Goal: Task Accomplishment & Management: Use online tool/utility

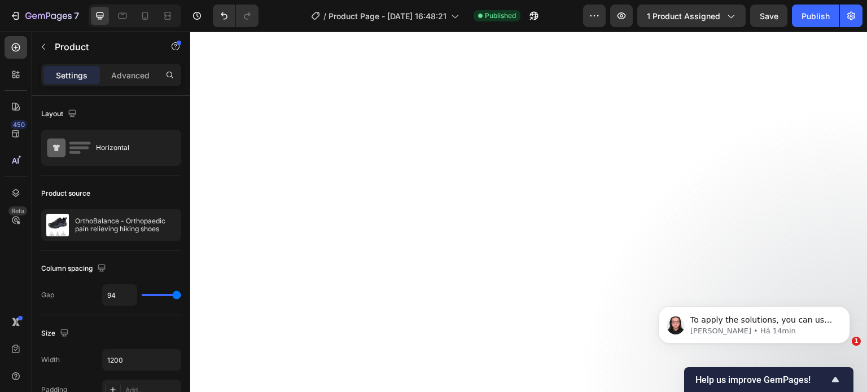
select select "UK 10.5"
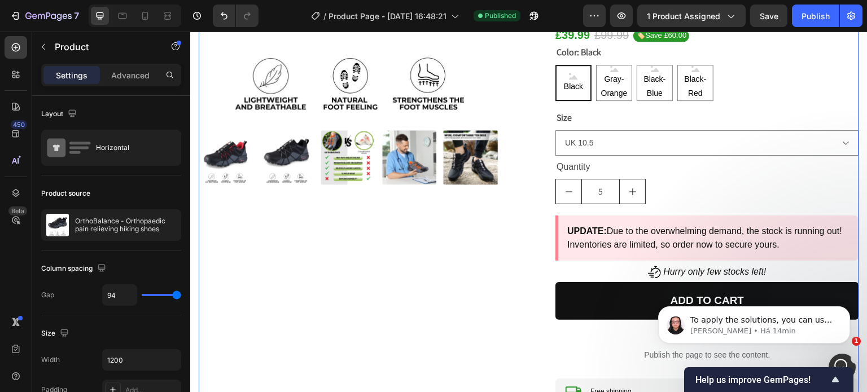
scroll to position [451, 0]
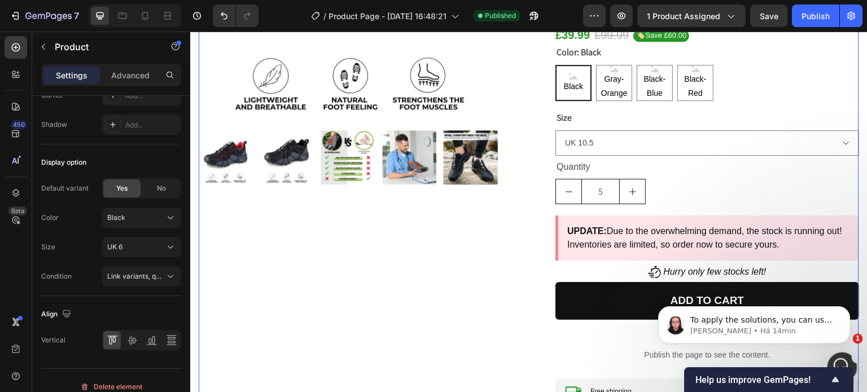
click at [847, 352] on div "Abertura do Messenger da Intercom" at bounding box center [839, 365] width 27 height 27
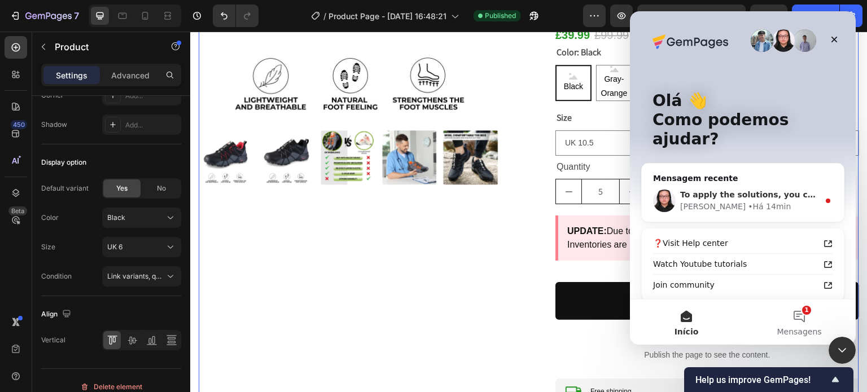
click at [756, 201] on div "Nathan • Há 14min" at bounding box center [749, 207] width 139 height 12
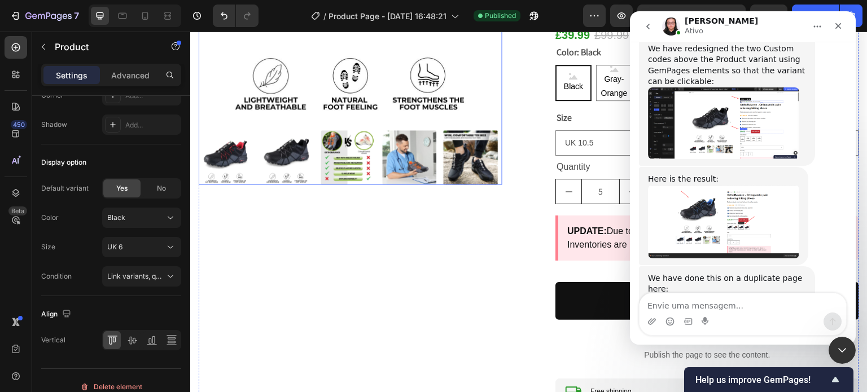
scroll to position [0, 0]
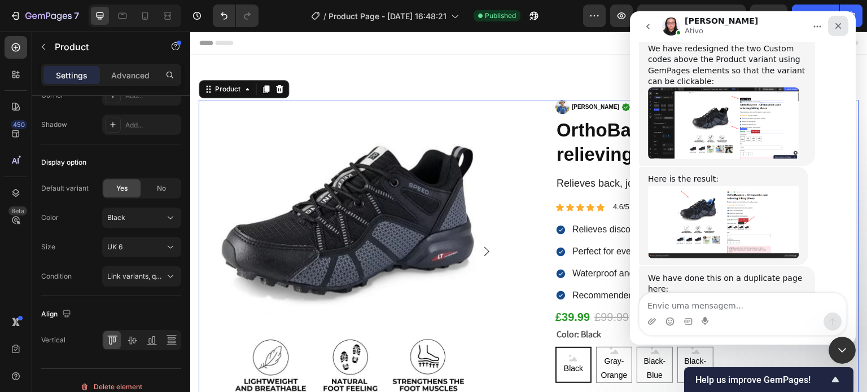
drag, startPoint x: 839, startPoint y: 22, endPoint x: 1431, endPoint y: 33, distance: 591.9
click at [839, 22] on icon "Fechar" at bounding box center [837, 25] width 9 height 9
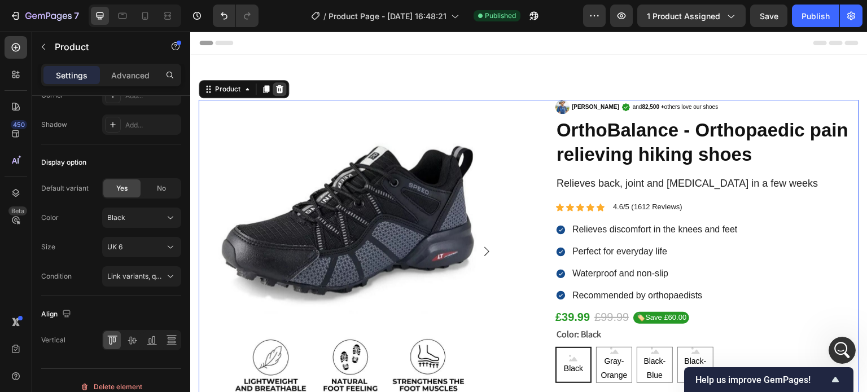
click at [284, 85] on div at bounding box center [279, 89] width 14 height 14
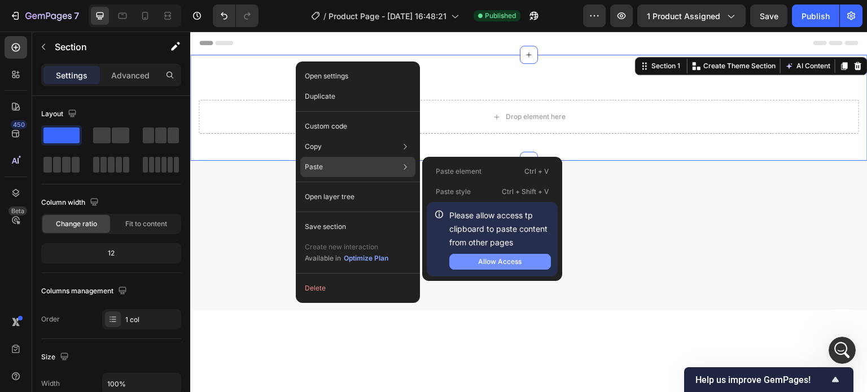
click at [504, 254] on button "Allow Access" at bounding box center [500, 262] width 102 height 16
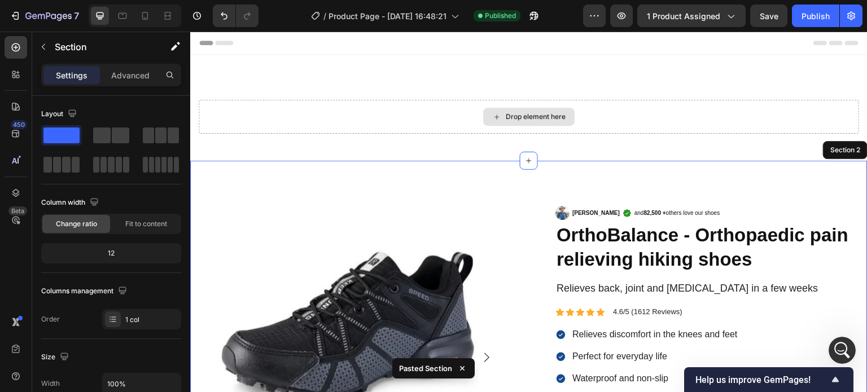
select select "UK 10.5"
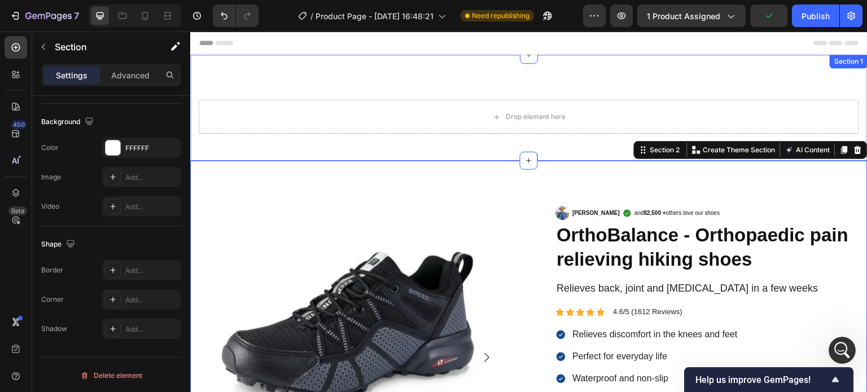
click at [370, 72] on div "Drop element here Section 1" at bounding box center [528, 108] width 677 height 106
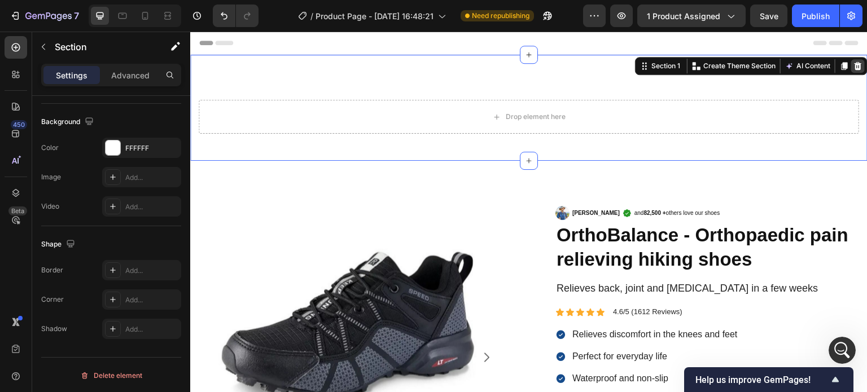
click at [854, 69] on icon at bounding box center [857, 66] width 7 height 8
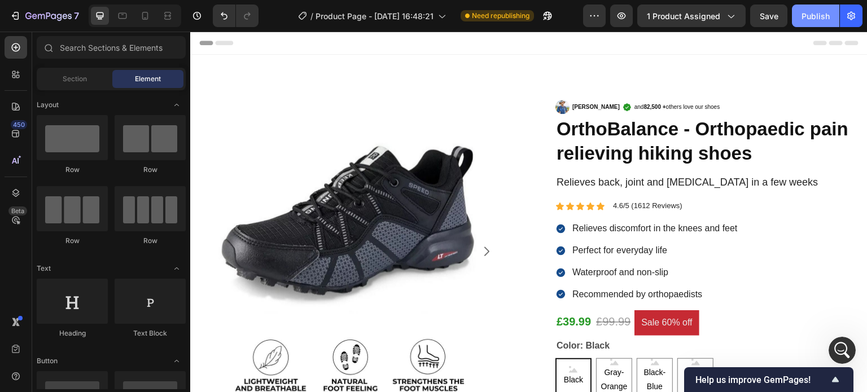
click at [810, 20] on div "Publish" at bounding box center [815, 16] width 28 height 12
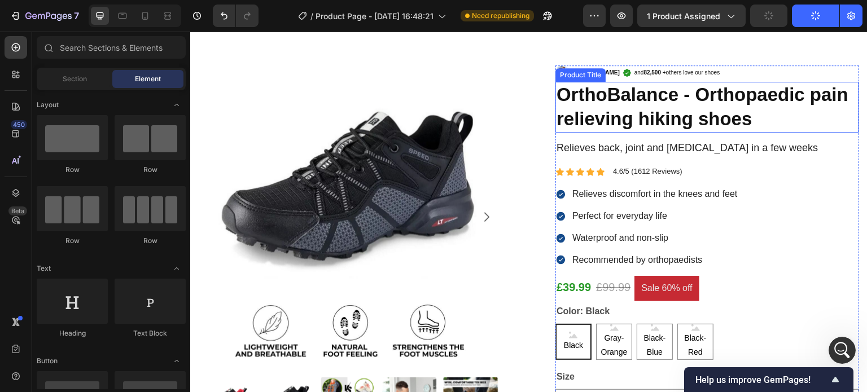
scroll to position [113, 0]
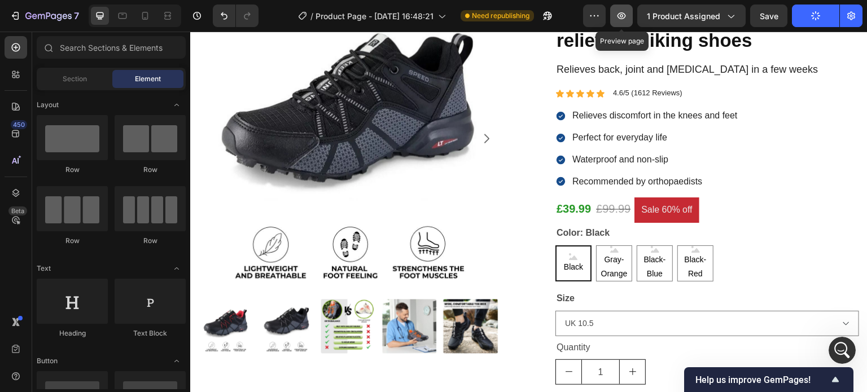
click at [626, 16] on icon "button" at bounding box center [621, 15] width 8 height 7
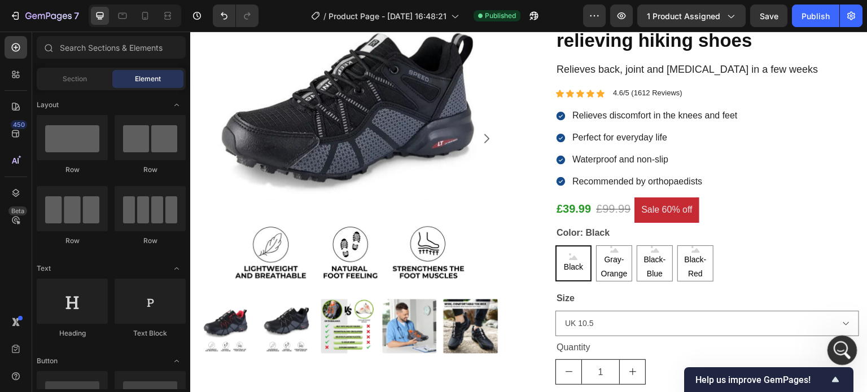
click at [831, 337] on div "Abertura do Messenger da Intercom" at bounding box center [839, 348] width 37 height 37
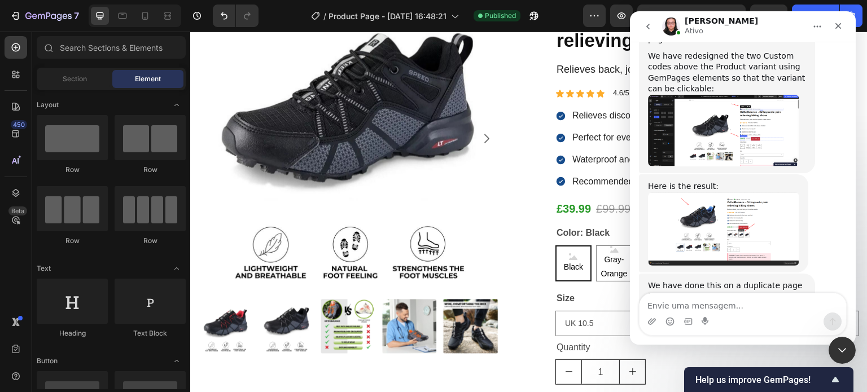
scroll to position [1933, 0]
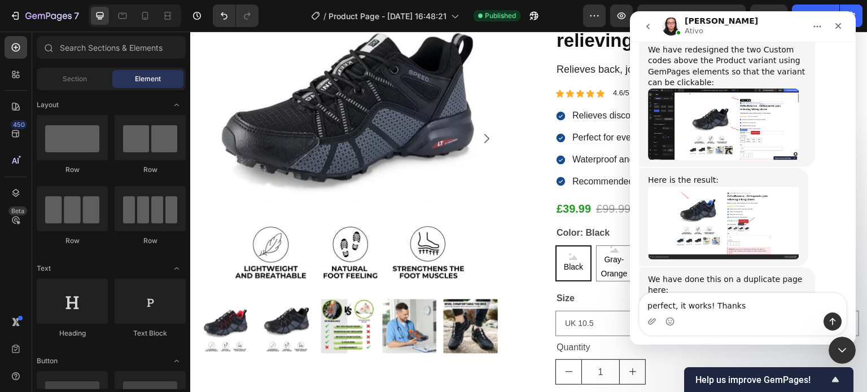
type textarea "perfect, it works! Thanks!"
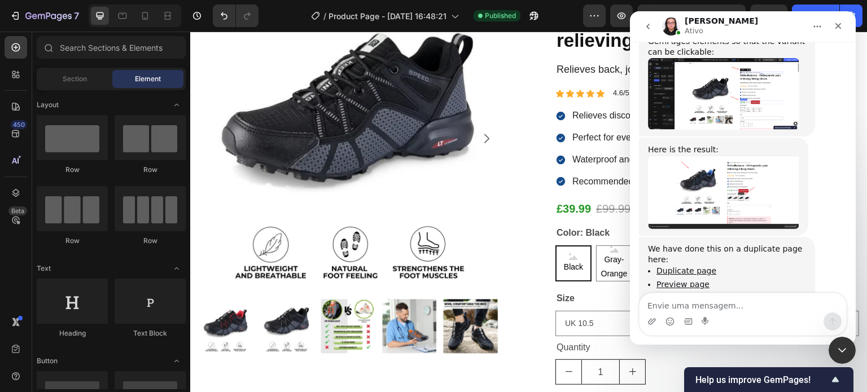
scroll to position [1967, 0]
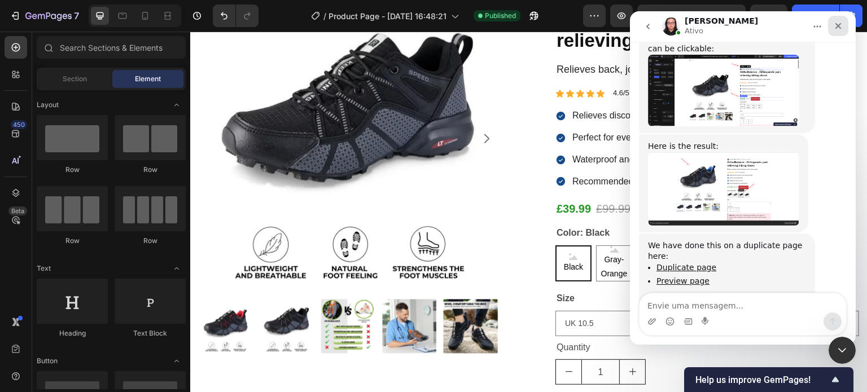
click at [843, 22] on div "Fechar" at bounding box center [838, 26] width 20 height 20
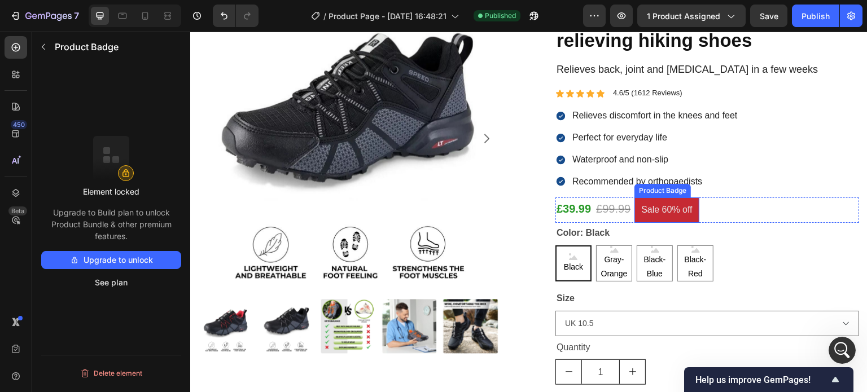
click at [656, 203] on pre "Sale 60% off" at bounding box center [666, 209] width 64 height 25
click at [655, 208] on pre "Sale 60% off" at bounding box center [666, 209] width 64 height 25
click at [645, 201] on pre "Sale 60% off" at bounding box center [666, 209] width 64 height 25
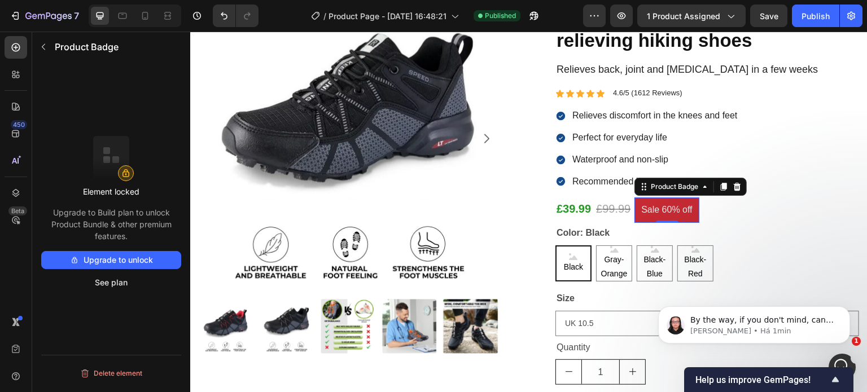
scroll to position [2192, 0]
click at [838, 359] on icon "Abertura do Messenger da Intercom" at bounding box center [840, 366] width 19 height 19
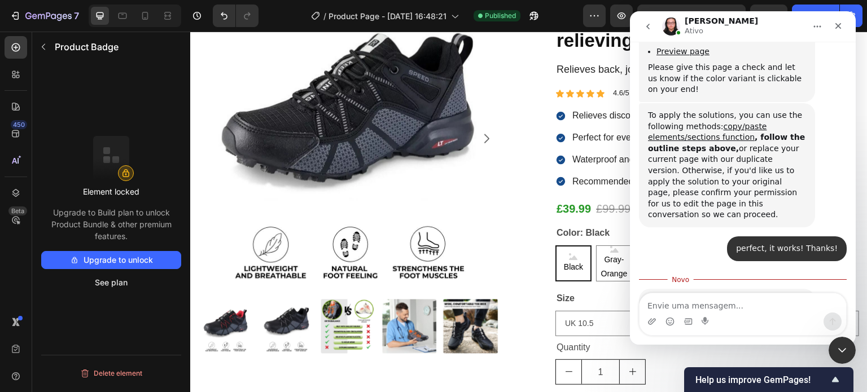
scroll to position [2207, 0]
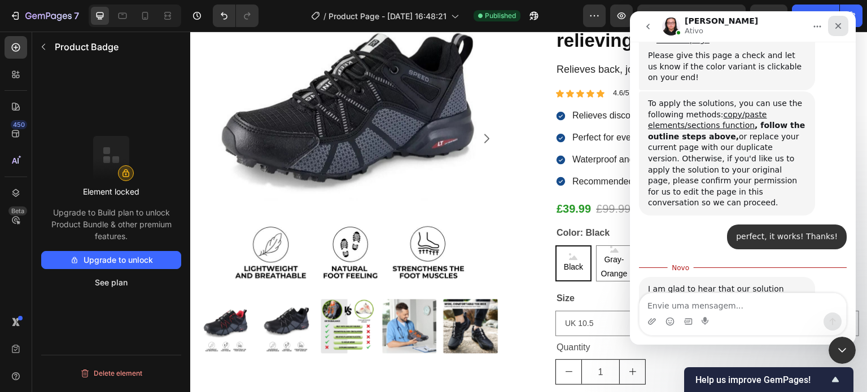
click at [838, 29] on icon "Fechar" at bounding box center [837, 25] width 9 height 9
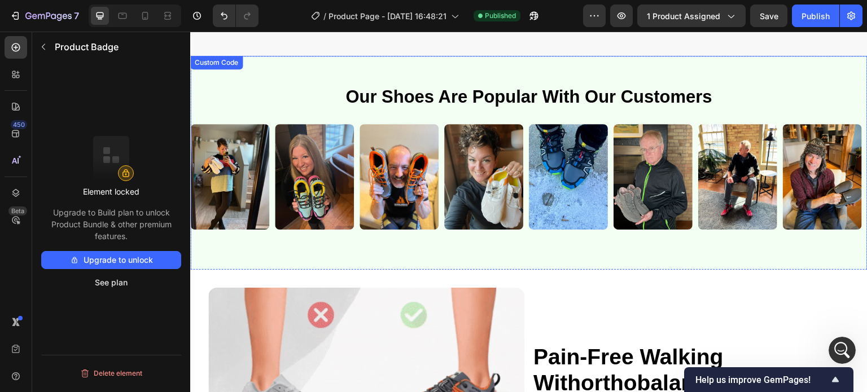
select select "UK 10.5"
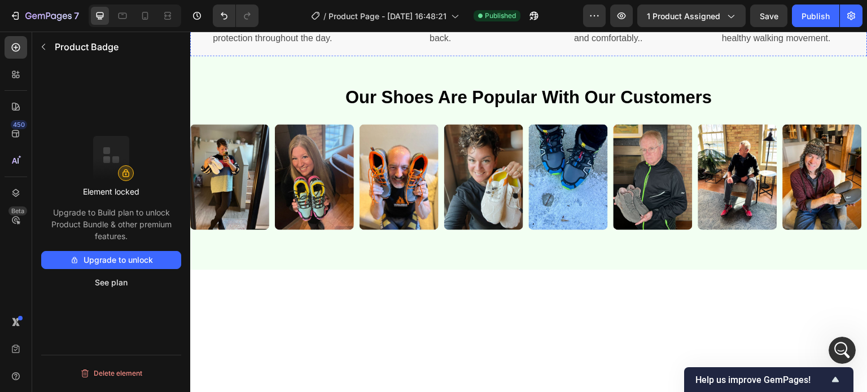
scroll to position [677, 0]
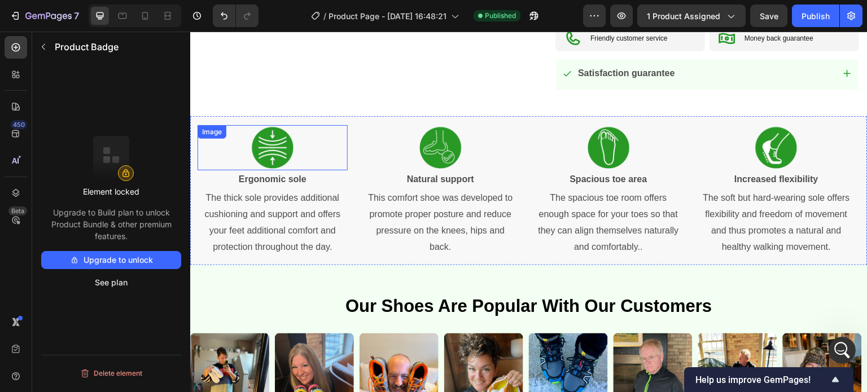
click at [342, 126] on div at bounding box center [272, 147] width 150 height 45
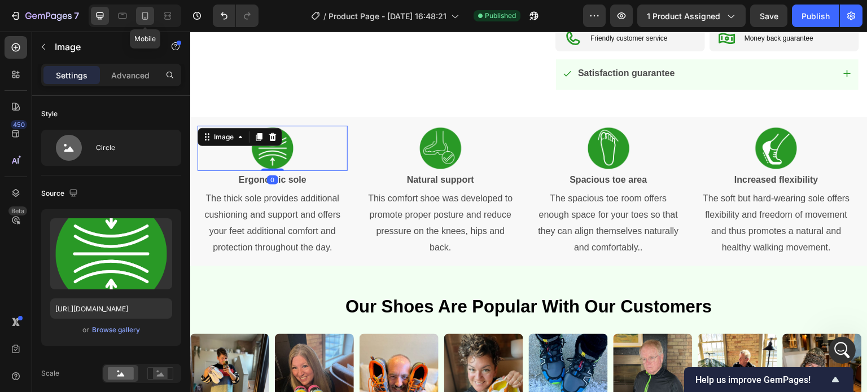
click at [146, 17] on icon at bounding box center [144, 15] width 11 height 11
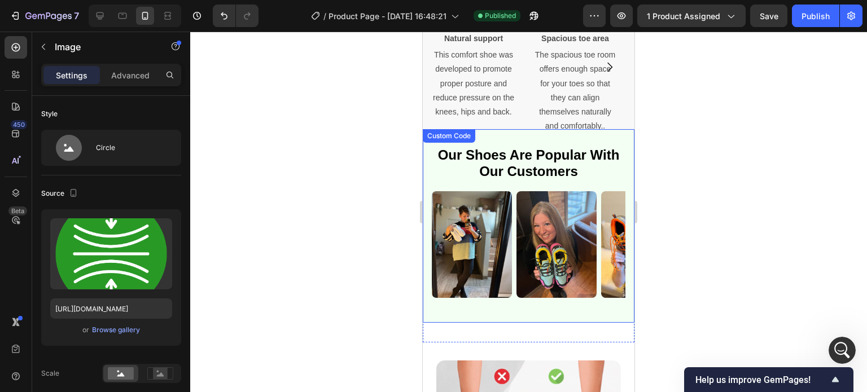
select select "UK 10.5"
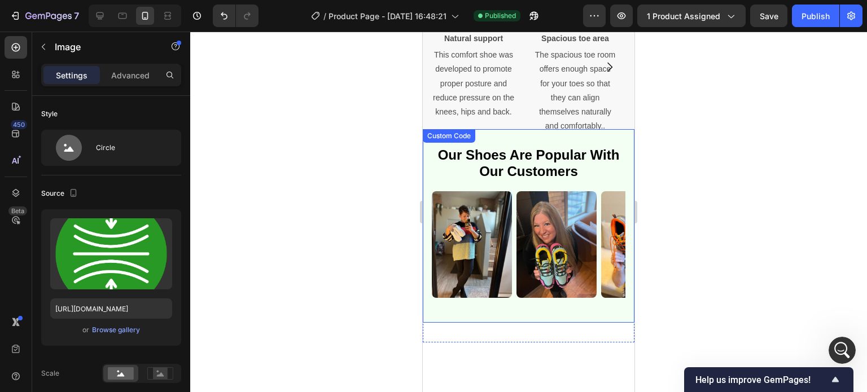
scroll to position [623, 0]
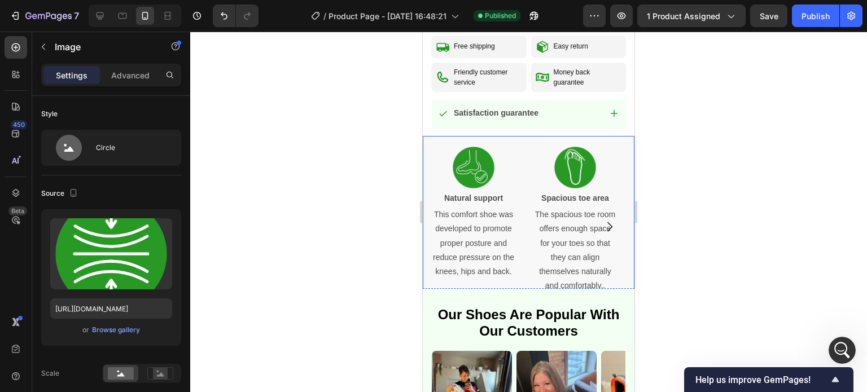
click at [521, 210] on div "Image Natural support Text Block This comfort shoe was developed to promote pro…" at bounding box center [474, 227] width 102 height 182
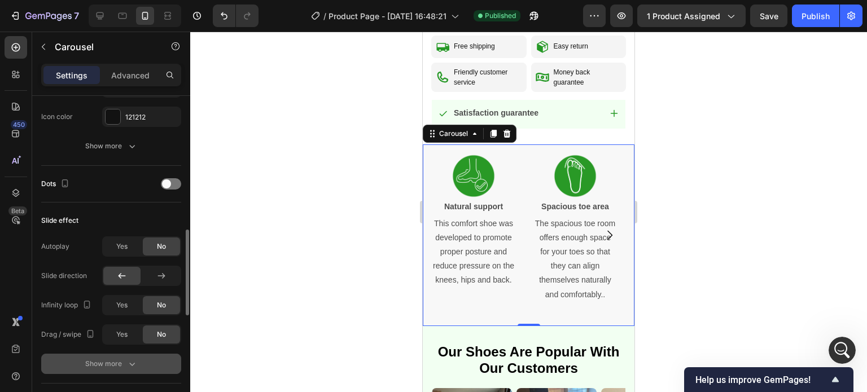
scroll to position [564, 0]
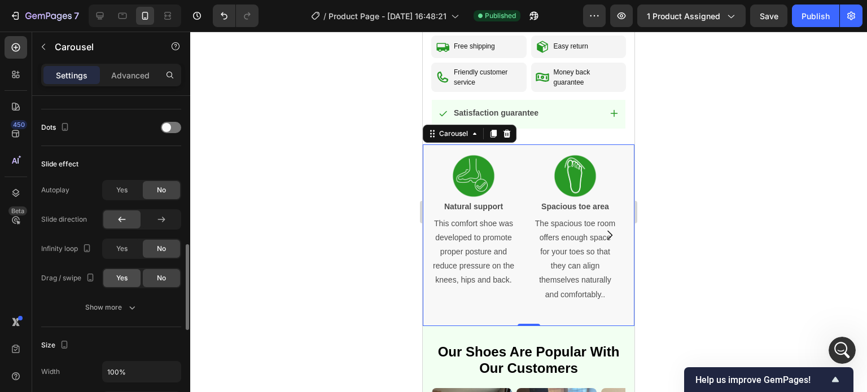
click at [122, 279] on span "Yes" at bounding box center [121, 278] width 11 height 10
click at [817, 17] on div "Publish" at bounding box center [815, 16] width 28 height 12
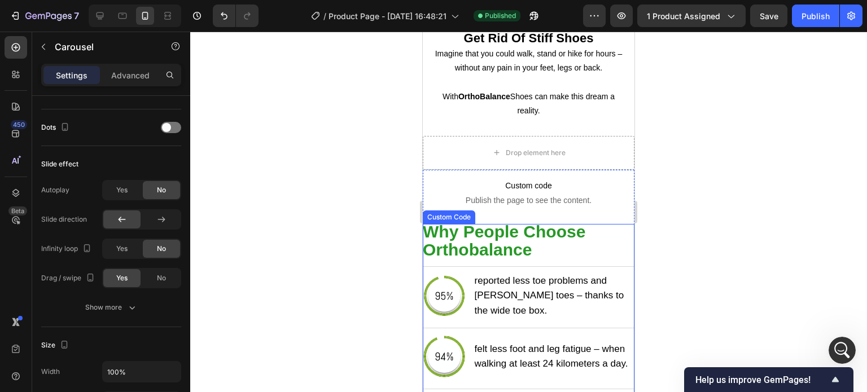
scroll to position [1921, 0]
click at [494, 225] on span "why people choose orthobalance" at bounding box center [504, 240] width 162 height 37
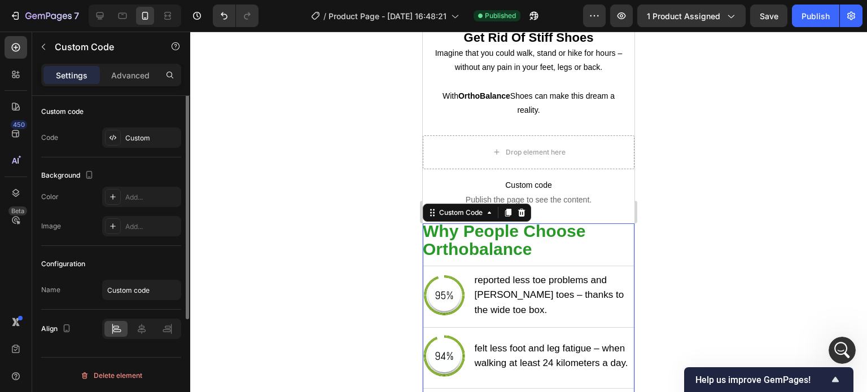
scroll to position [0, 0]
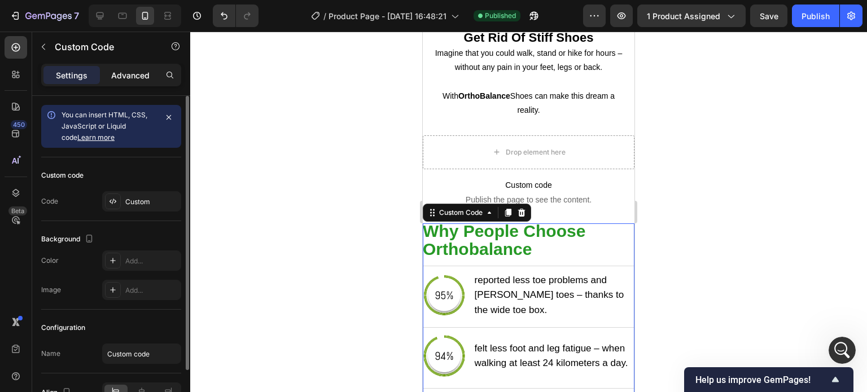
click at [140, 66] on div "Advanced" at bounding box center [130, 75] width 56 height 18
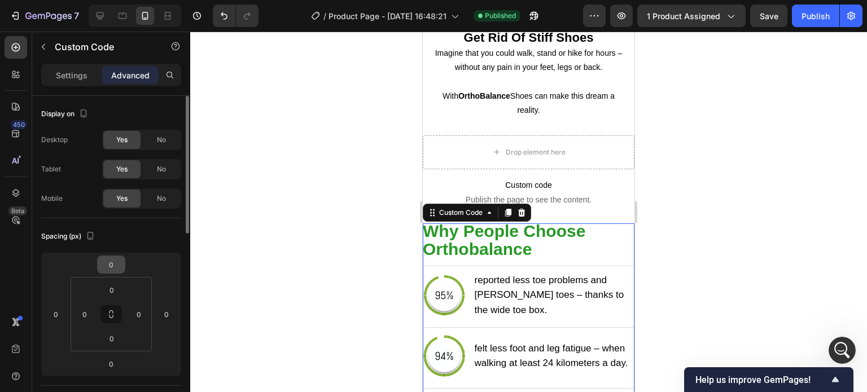
scroll to position [113, 0]
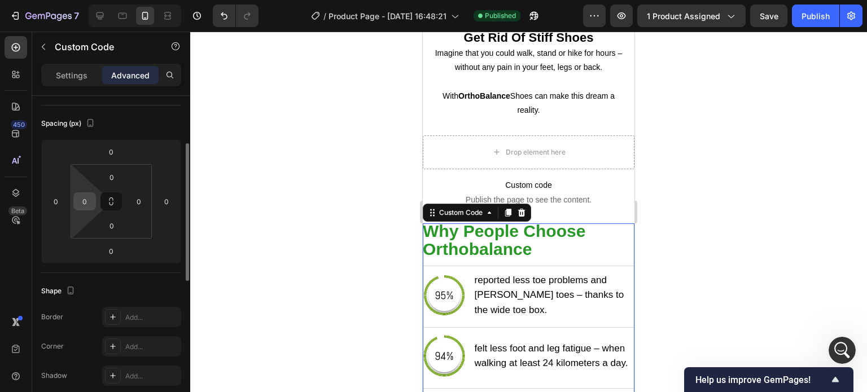
click at [87, 201] on input "0" at bounding box center [84, 201] width 17 height 17
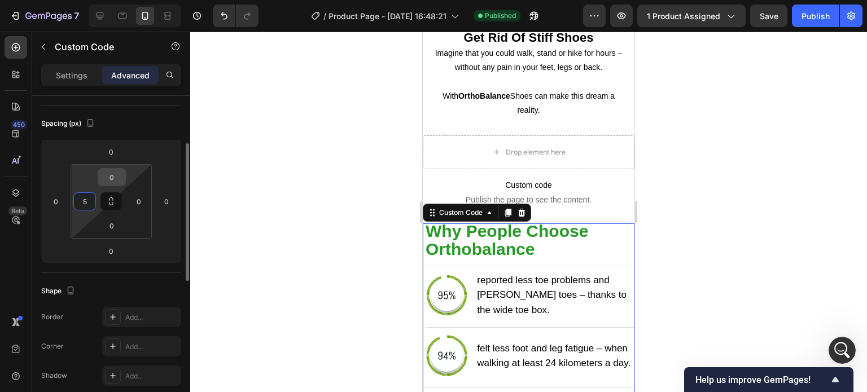
type input "5"
click at [111, 172] on input "0" at bounding box center [111, 177] width 23 height 17
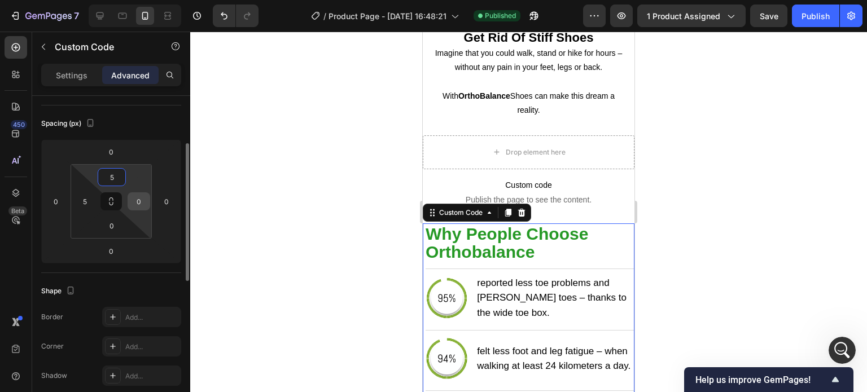
type input "5"
click at [135, 201] on input "0" at bounding box center [138, 201] width 17 height 17
type input "5"
click at [112, 224] on input "0" at bounding box center [111, 225] width 23 height 17
type input "5"
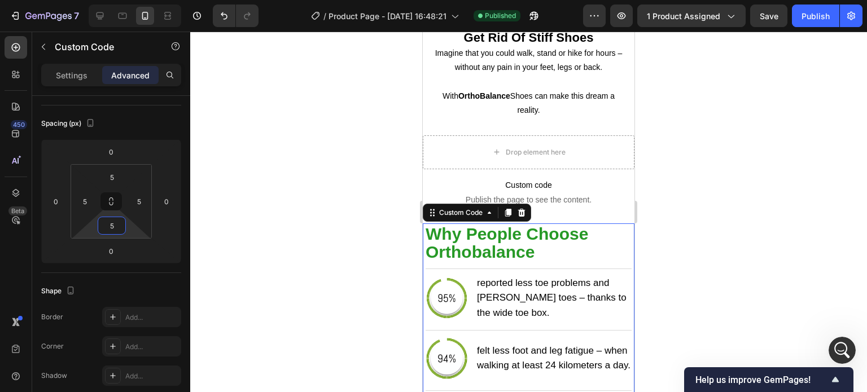
click at [336, 242] on div at bounding box center [528, 212] width 676 height 360
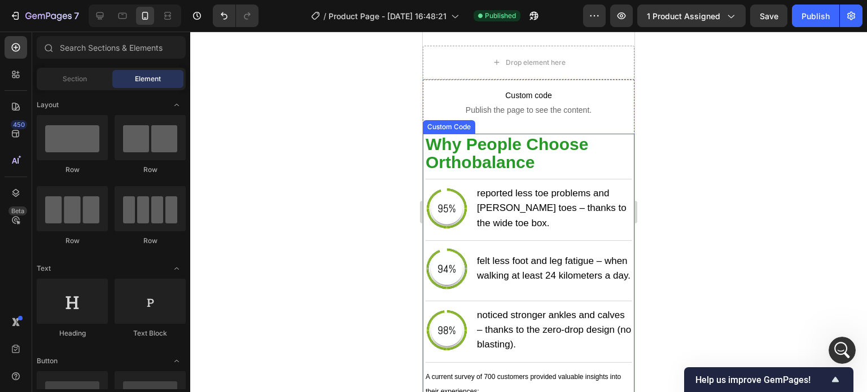
scroll to position [2034, 0]
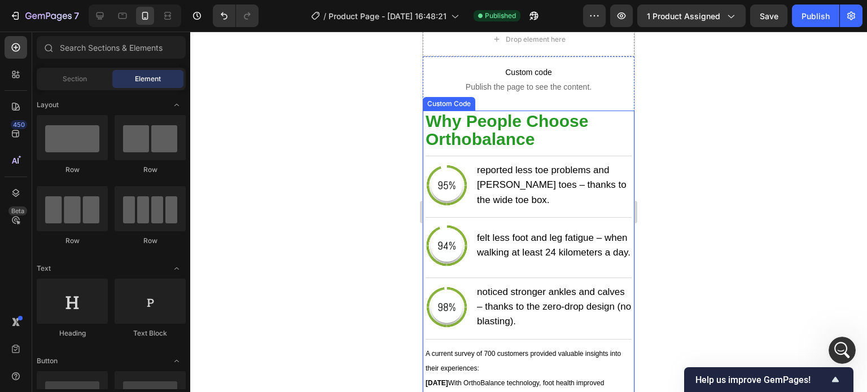
click at [596, 137] on h2 "why people choose orthobalance" at bounding box center [528, 131] width 206 height 36
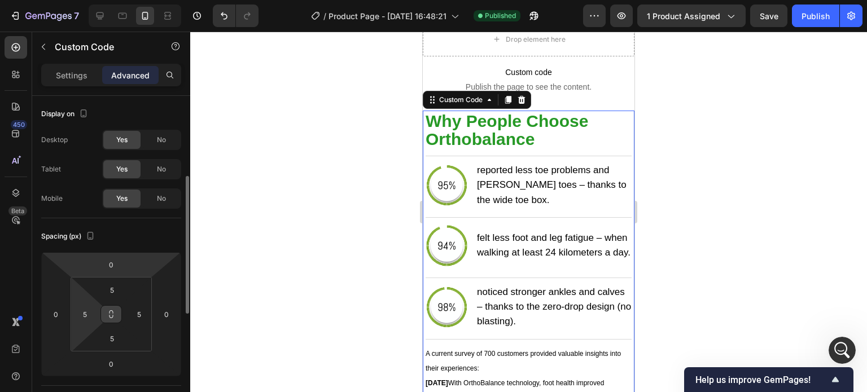
scroll to position [56, 0]
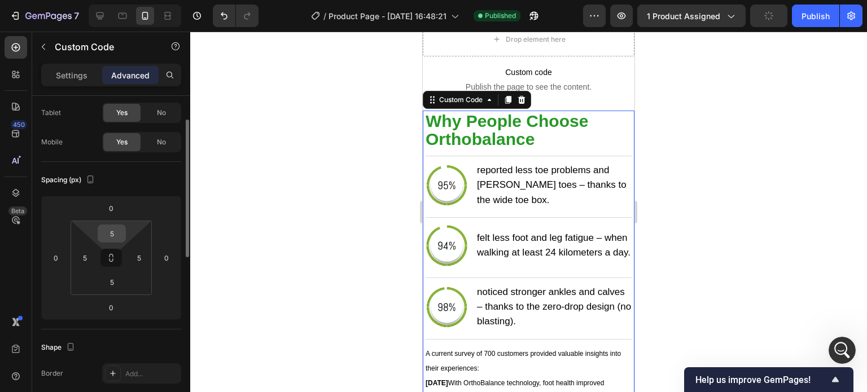
click at [111, 228] on input "5" at bounding box center [111, 233] width 23 height 17
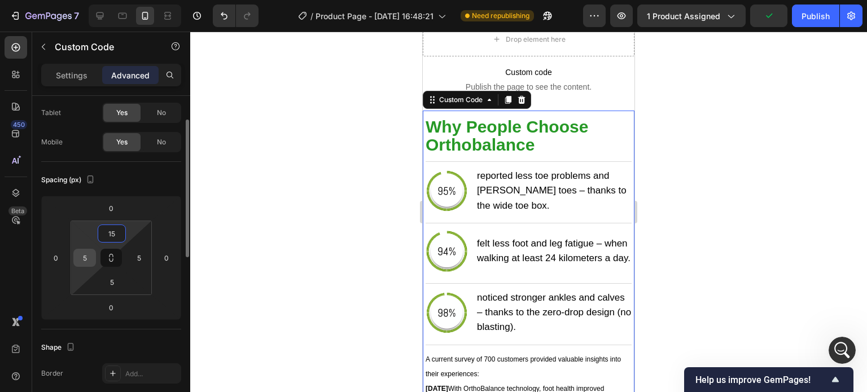
type input "15"
click at [80, 257] on input "5" at bounding box center [84, 257] width 17 height 17
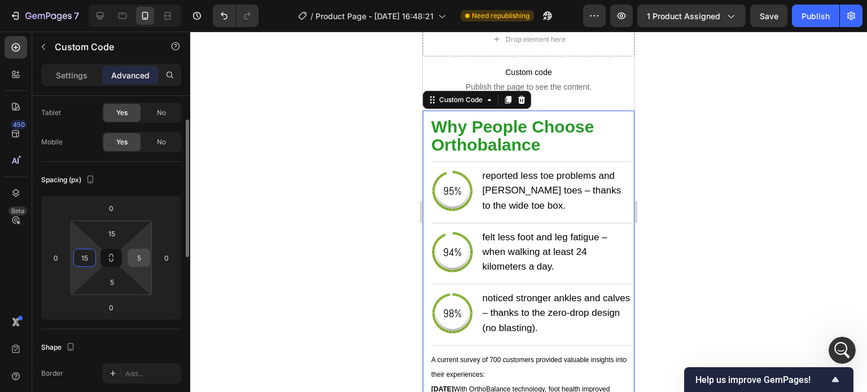
type input "15"
click at [138, 257] on input "5" at bounding box center [138, 257] width 17 height 17
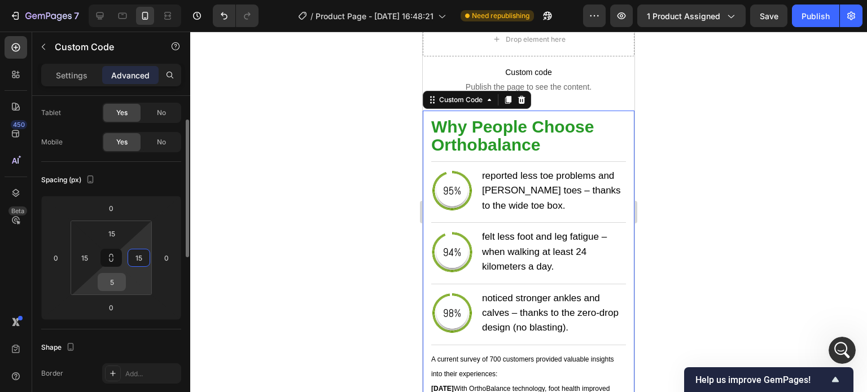
type input "15"
click at [111, 283] on input "5" at bounding box center [111, 282] width 23 height 17
type input "15"
click at [255, 274] on div at bounding box center [528, 212] width 676 height 360
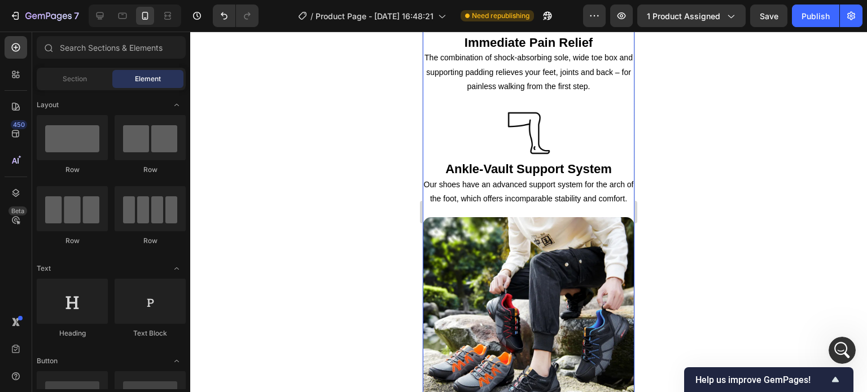
scroll to position [3106, 0]
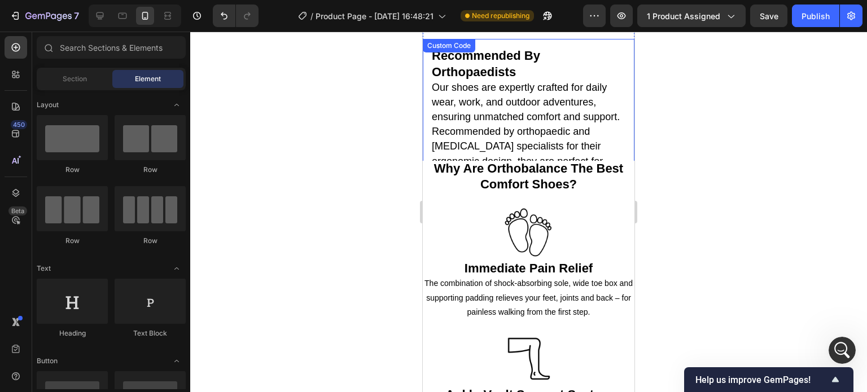
click at [502, 143] on span "Our shoes are expertly crafted for daily wear, work, and outdoor adventures, en…" at bounding box center [526, 132] width 188 height 100
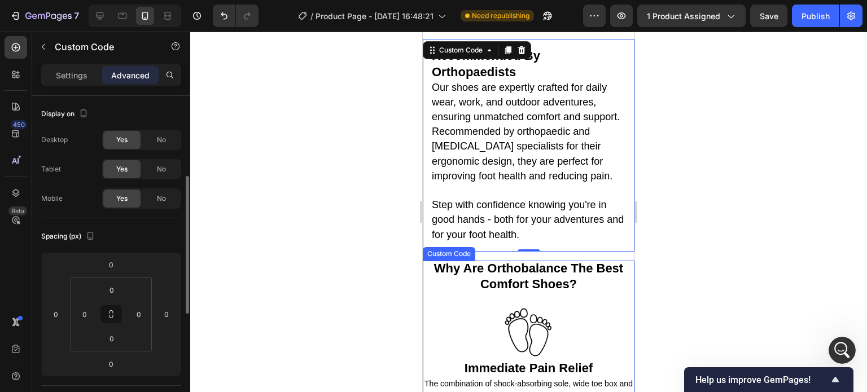
scroll to position [56, 0]
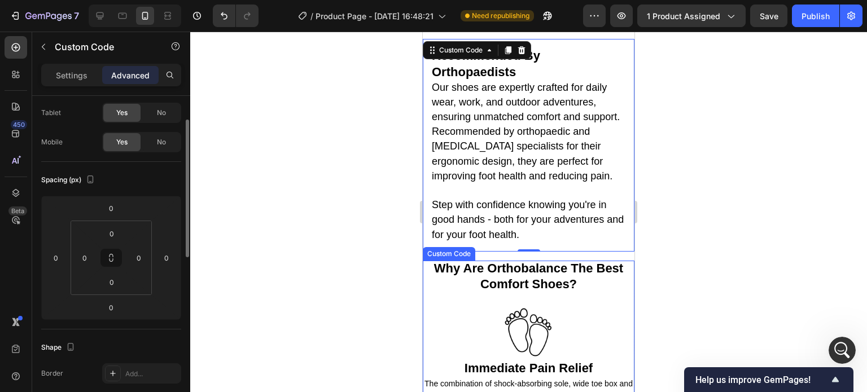
click at [546, 271] on strong "why are orthobalance the best comfort shoes?" at bounding box center [528, 276] width 189 height 30
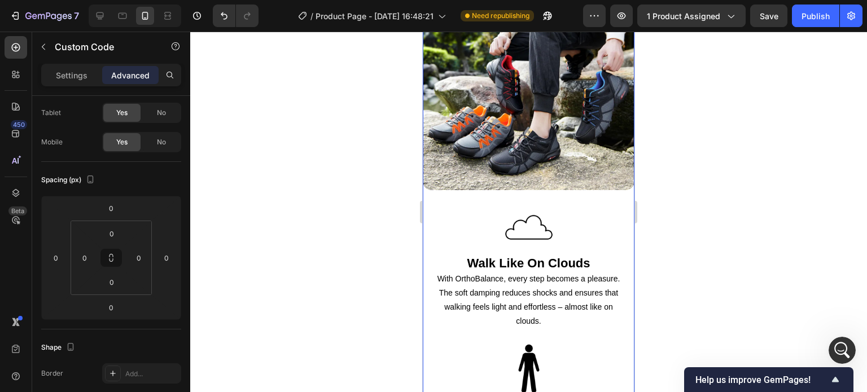
scroll to position [3895, 0]
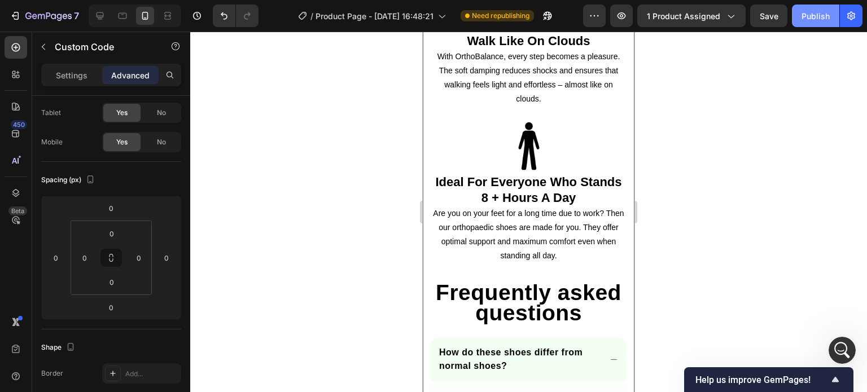
click at [828, 13] on div "Publish" at bounding box center [815, 16] width 28 height 12
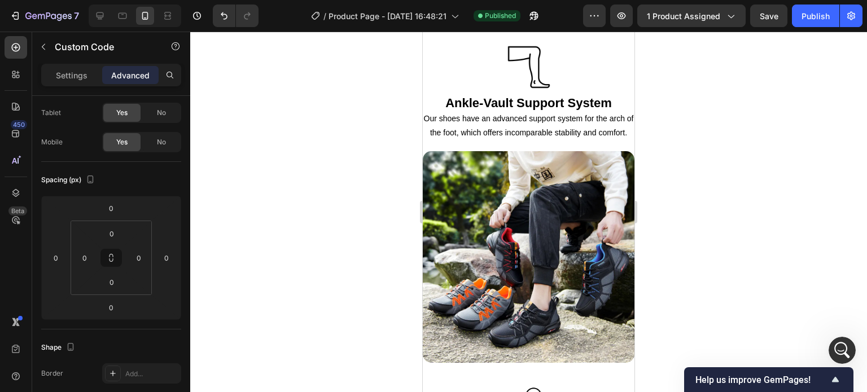
scroll to position [1827, 0]
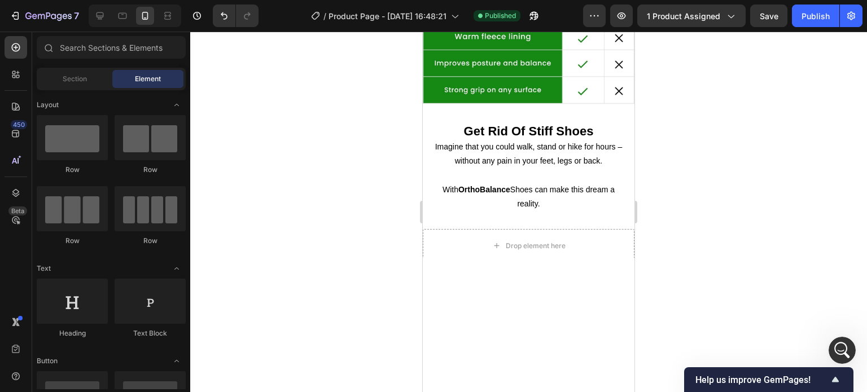
select select "UK 10.5"
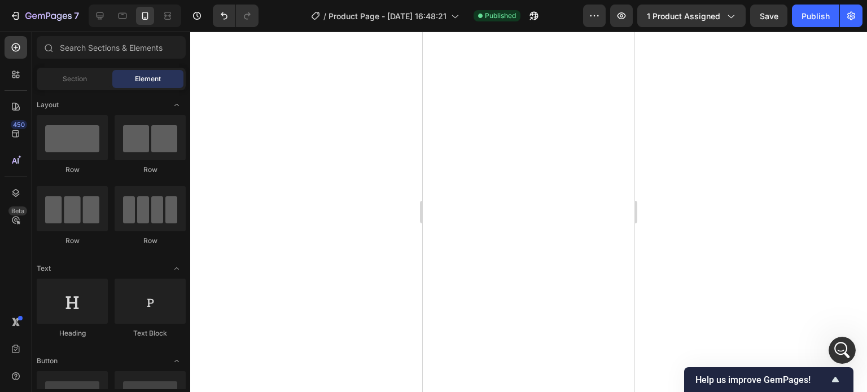
scroll to position [0, 0]
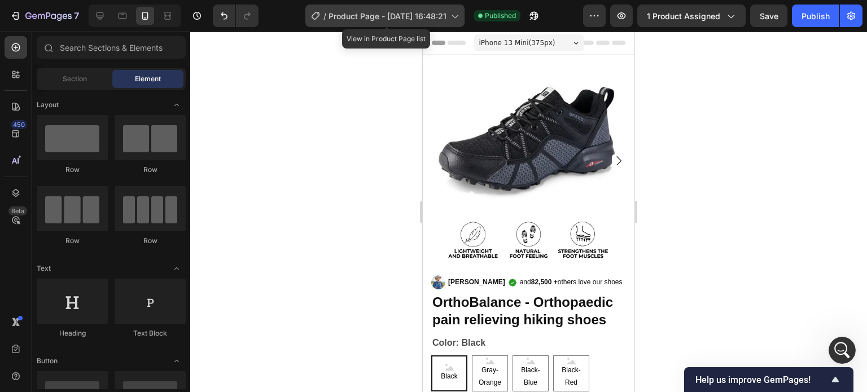
click at [354, 16] on span "Product Page - [DATE] 16:48:21" at bounding box center [387, 16] width 118 height 12
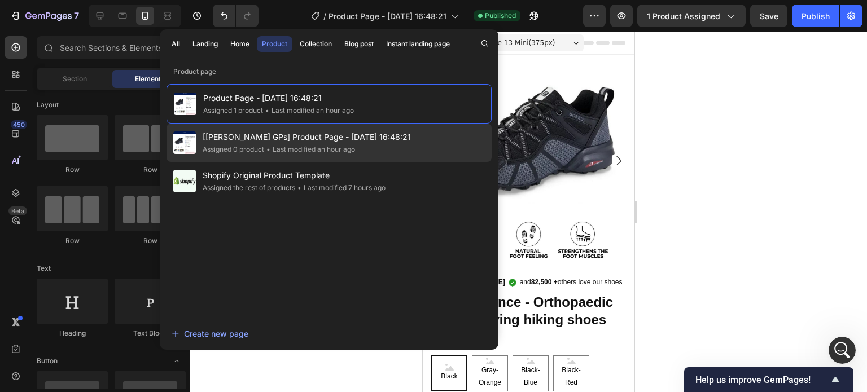
click at [284, 130] on span "[[PERSON_NAME] GPs] Product Page - [DATE] 16:48:21" at bounding box center [307, 137] width 208 height 14
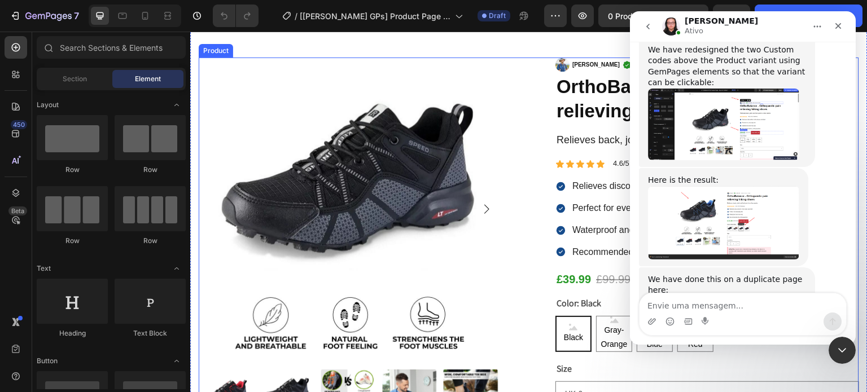
scroll to position [169, 0]
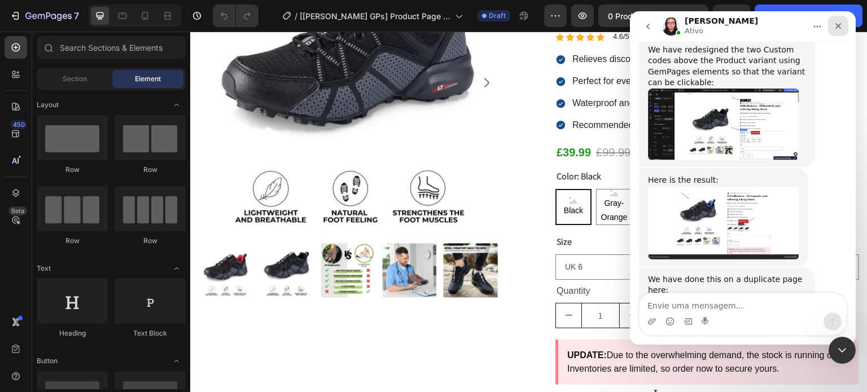
click at [836, 24] on icon "Fechar" at bounding box center [838, 26] width 6 height 6
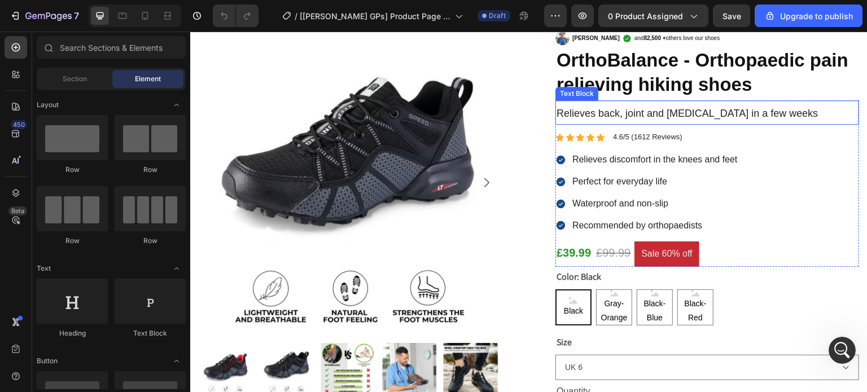
scroll to position [0, 0]
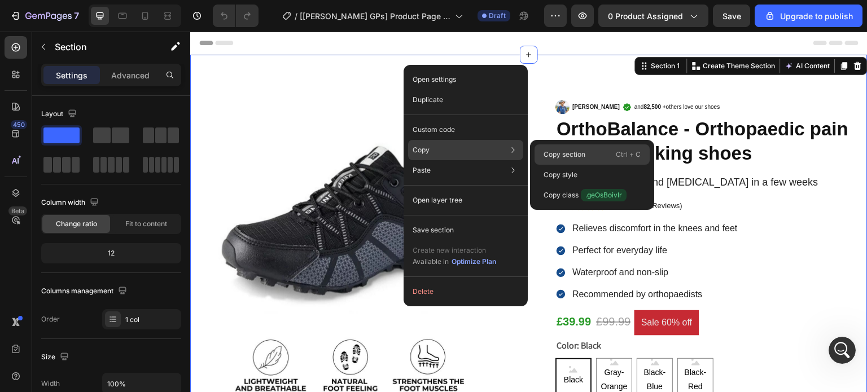
click at [573, 155] on p "Copy section" at bounding box center [564, 154] width 42 height 10
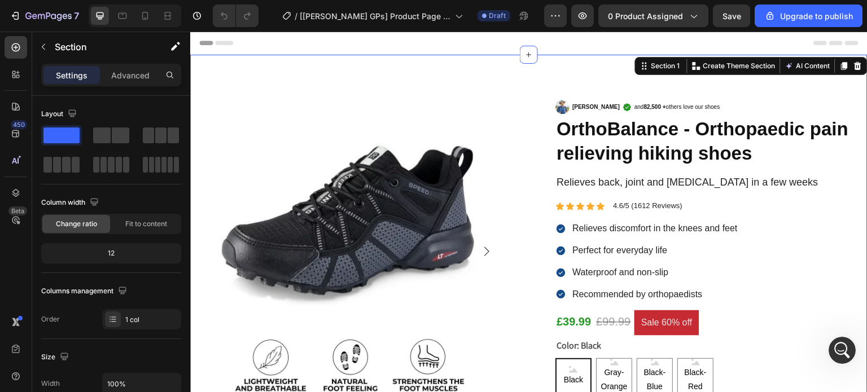
scroll to position [2192, 0]
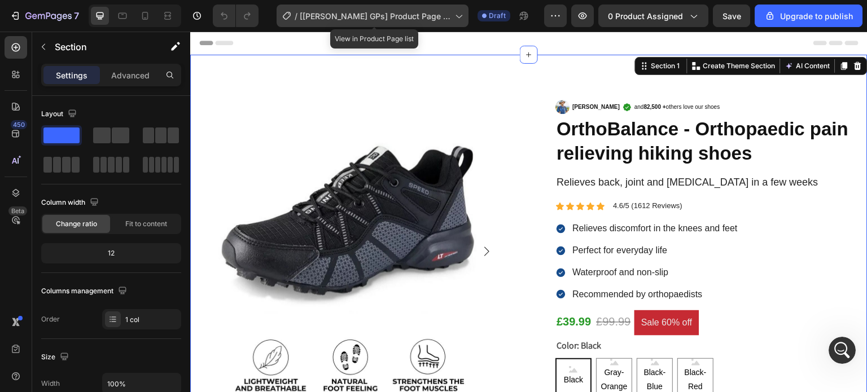
click at [389, 17] on span "[[PERSON_NAME] GPs] Product Page - [DATE] 16:48:21" at bounding box center [375, 16] width 151 height 12
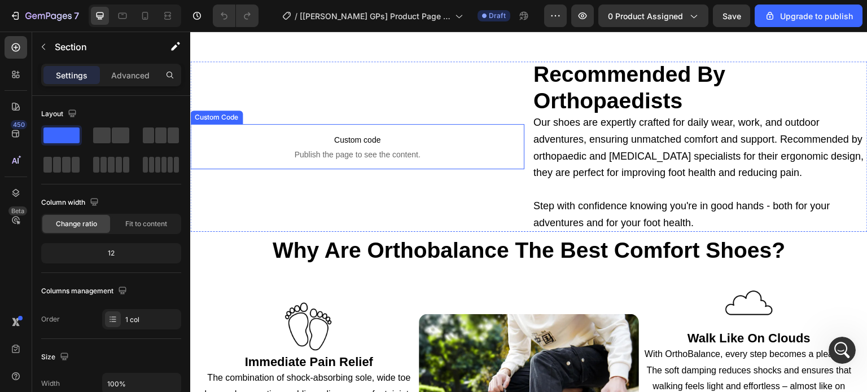
scroll to position [3103, 0]
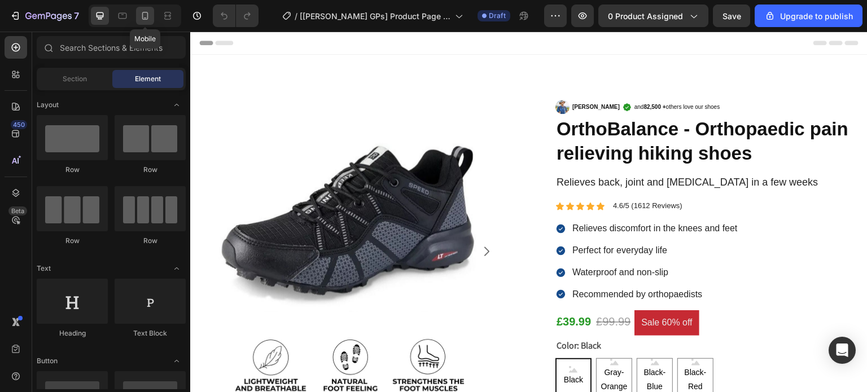
click at [140, 16] on icon at bounding box center [144, 15] width 11 height 11
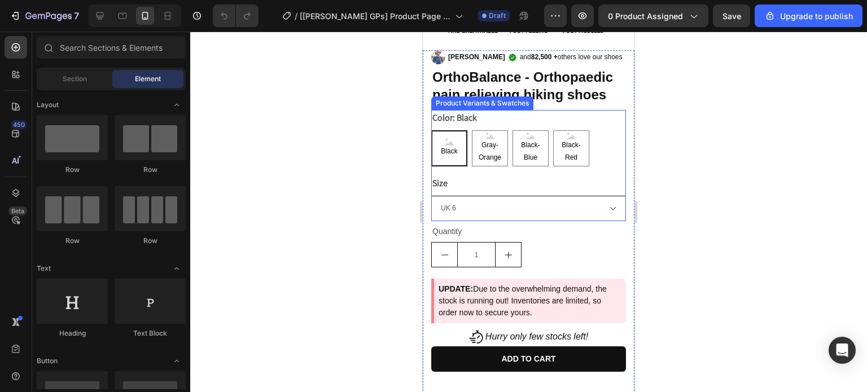
scroll to position [226, 0]
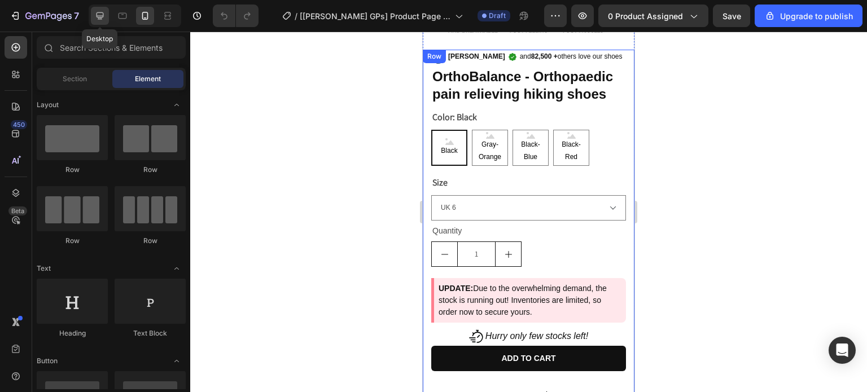
click at [98, 8] on div at bounding box center [100, 16] width 18 height 18
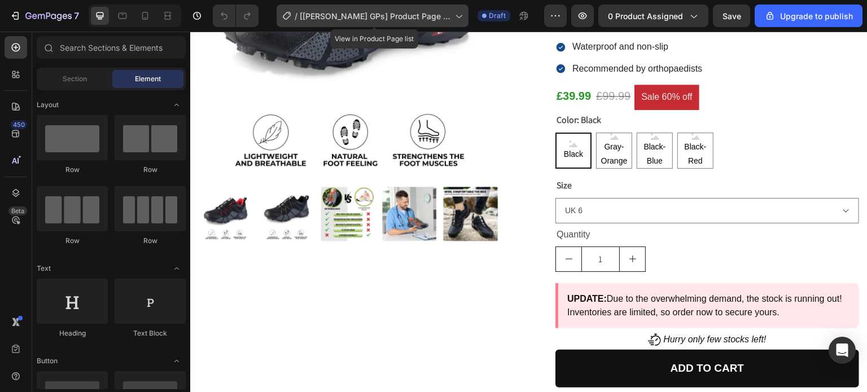
click at [337, 14] on span "[[PERSON_NAME] GPs] Product Page - [DATE] 16:48:21" at bounding box center [375, 16] width 151 height 12
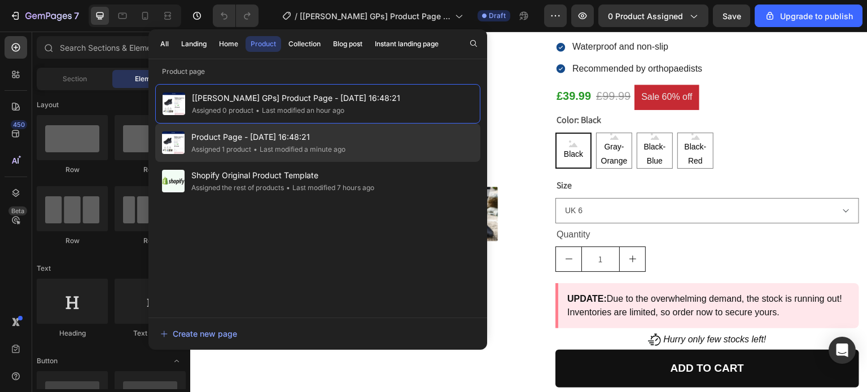
click at [257, 139] on span "Product Page - [DATE] 16:48:21" at bounding box center [268, 137] width 154 height 14
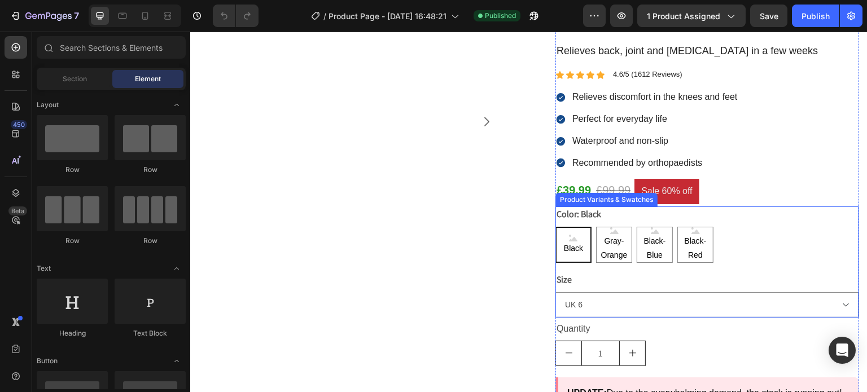
scroll to position [169, 0]
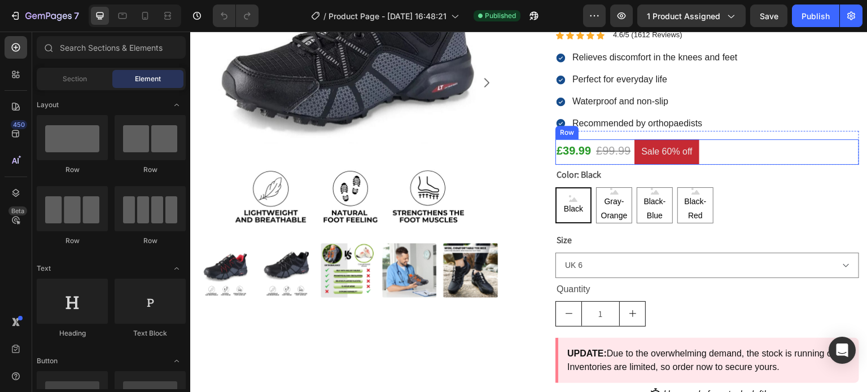
click at [713, 151] on div "£39.99 Product Price Product Price £99.99 Compare Price Compare Price Sale 60% …" at bounding box center [707, 151] width 304 height 25
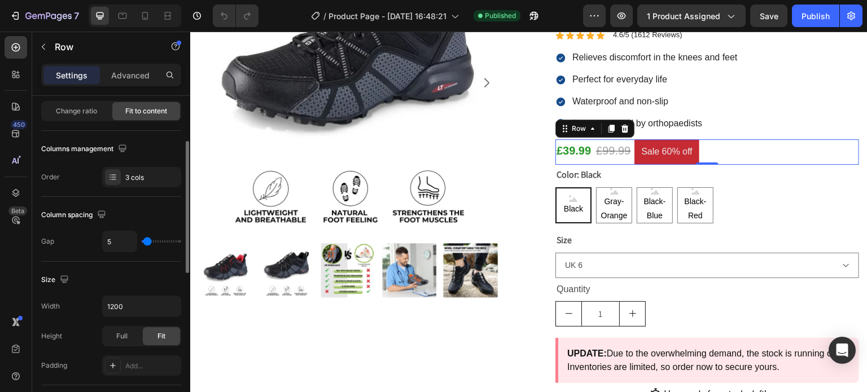
scroll to position [0, 0]
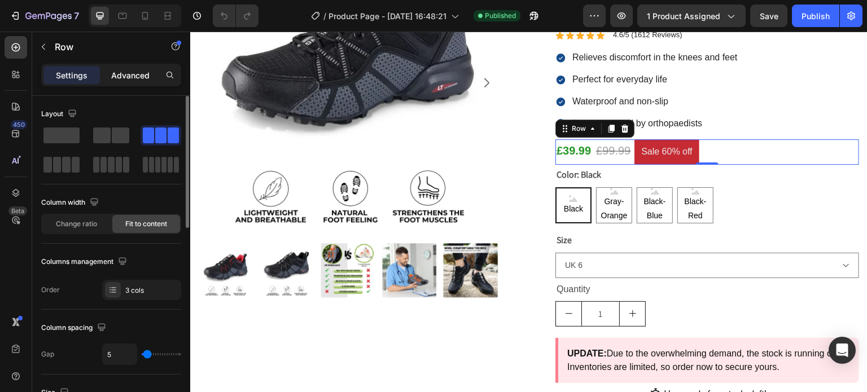
click at [133, 66] on div "Advanced" at bounding box center [130, 75] width 56 height 18
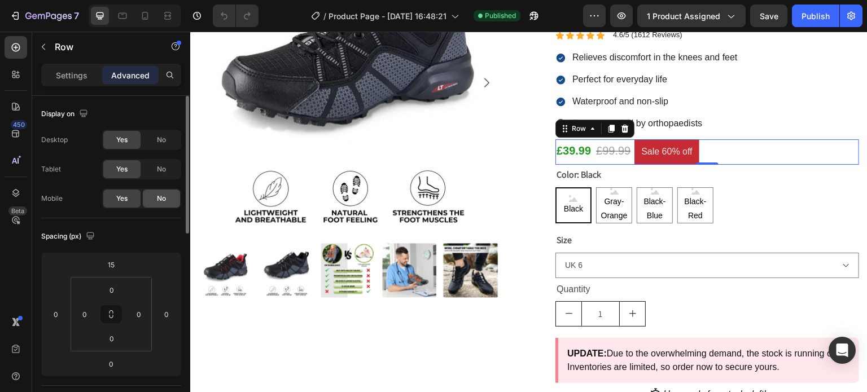
click at [149, 200] on div "No" at bounding box center [161, 199] width 37 height 18
click at [129, 196] on div "Yes" at bounding box center [121, 199] width 37 height 18
click at [71, 69] on p "Settings" at bounding box center [72, 75] width 32 height 12
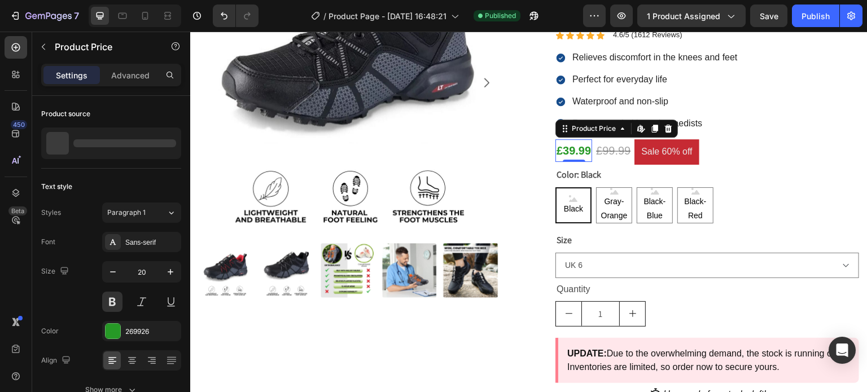
click at [571, 160] on div "£39.99 Product Price Edit content in Shopify 0 Product Price Edit content in Sh…" at bounding box center [573, 150] width 37 height 23
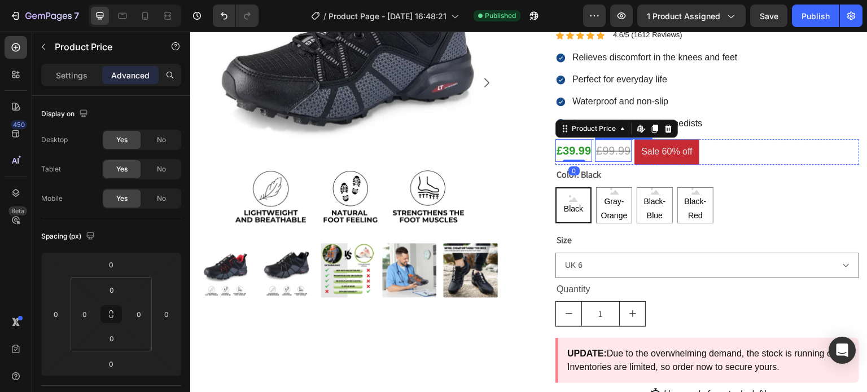
click at [608, 148] on div "£99.99" at bounding box center [613, 150] width 37 height 23
click at [563, 151] on div "£39.99" at bounding box center [573, 150] width 37 height 23
click at [77, 76] on p "Settings" at bounding box center [72, 75] width 32 height 12
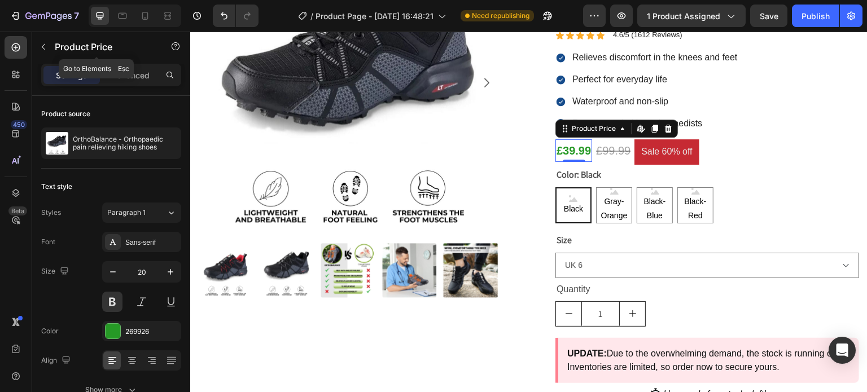
drag, startPoint x: 56, startPoint y: 41, endPoint x: 41, endPoint y: 42, distance: 14.7
click at [54, 41] on div "Product Price" at bounding box center [96, 46] width 129 height 29
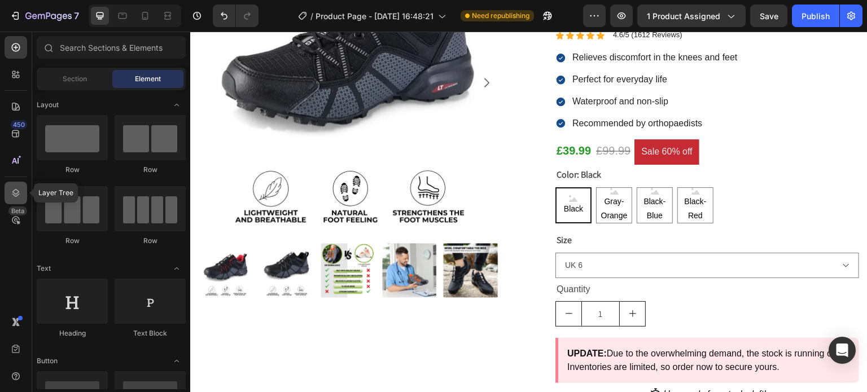
click at [20, 189] on icon at bounding box center [15, 192] width 11 height 11
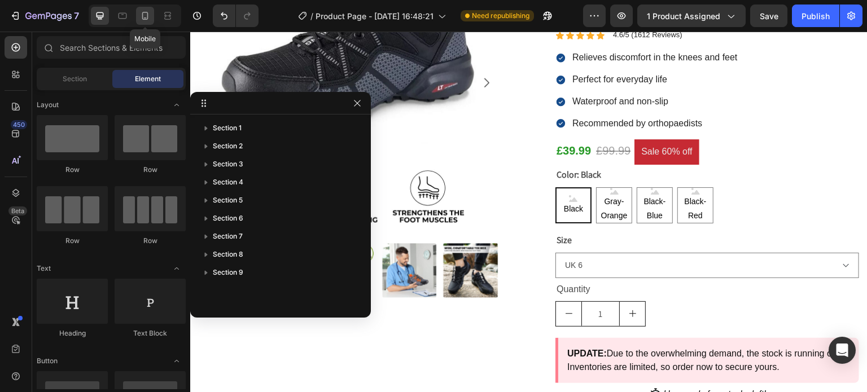
click at [142, 14] on icon at bounding box center [145, 16] width 6 height 8
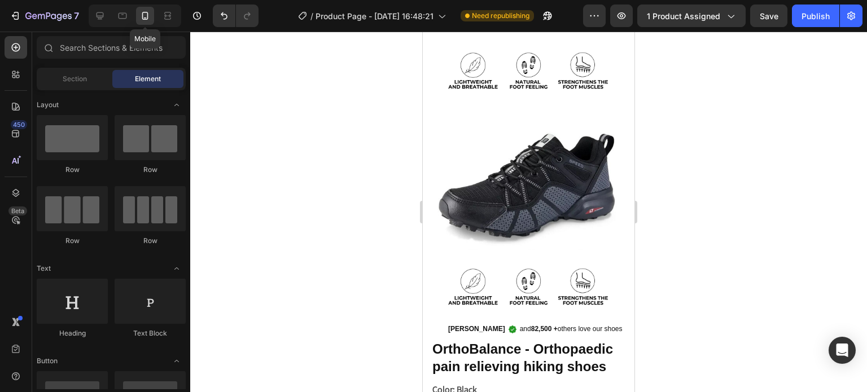
scroll to position [116, 0]
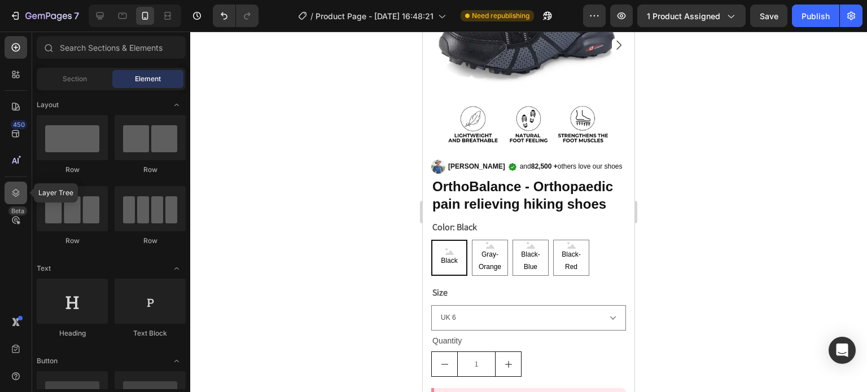
click at [18, 190] on icon at bounding box center [15, 192] width 11 height 11
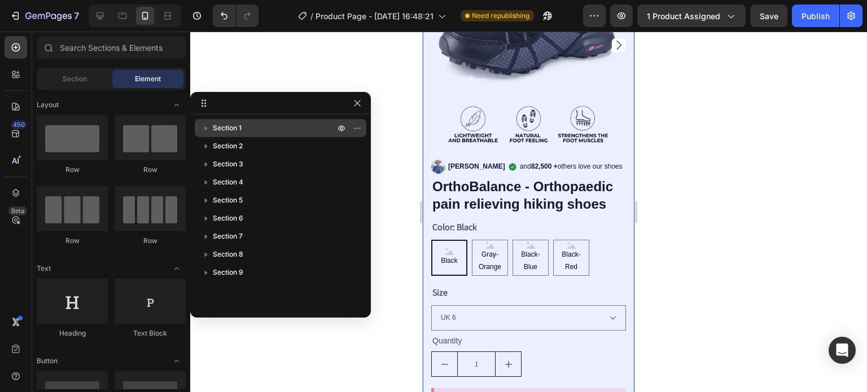
click at [211, 126] on icon "button" at bounding box center [205, 127] width 11 height 11
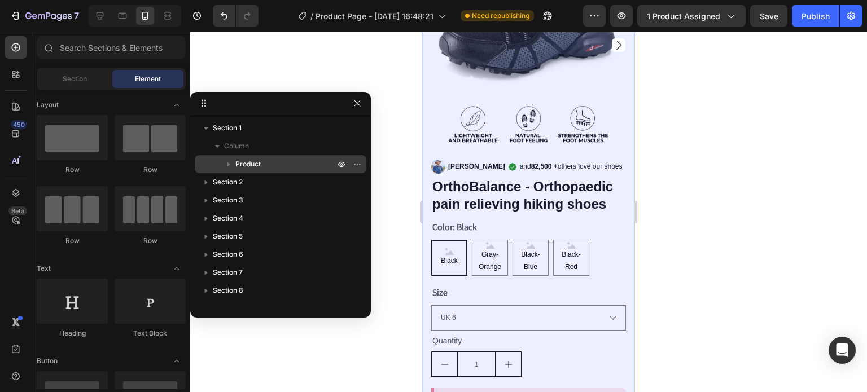
click at [229, 161] on icon "button" at bounding box center [228, 164] width 11 height 11
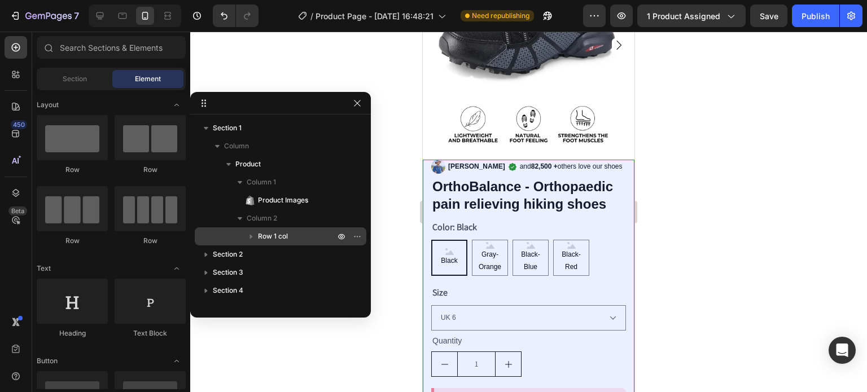
click at [246, 234] on icon "button" at bounding box center [250, 236] width 11 height 11
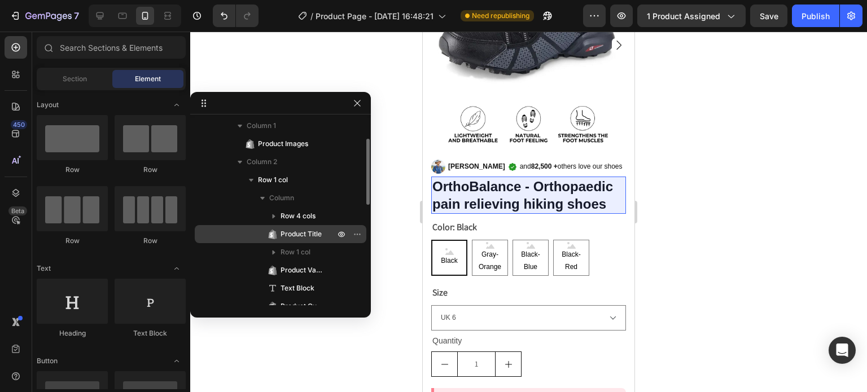
scroll to position [113, 0]
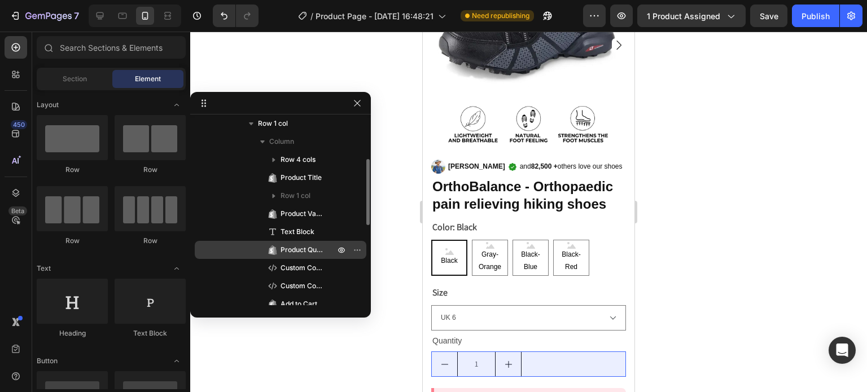
click at [289, 248] on span "Product Quantity" at bounding box center [301, 249] width 43 height 11
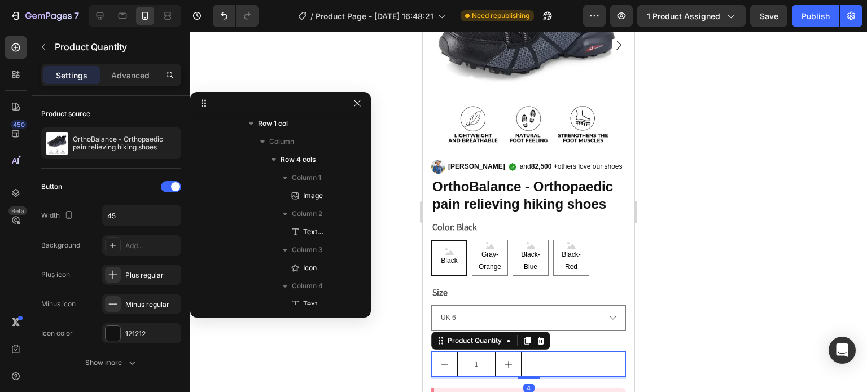
scroll to position [304, 0]
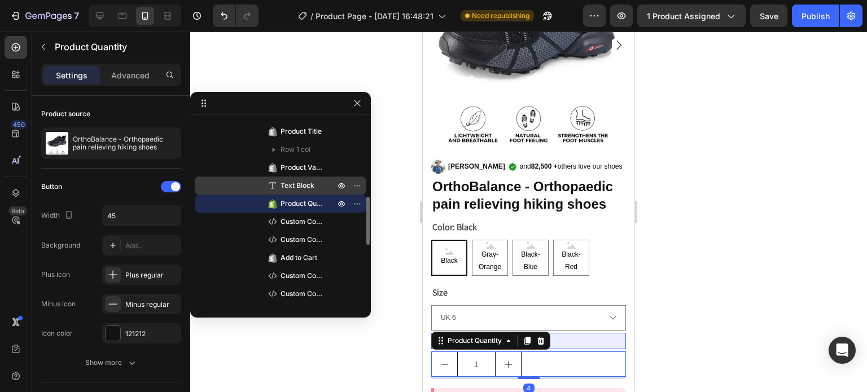
click at [289, 189] on span "Text Block" at bounding box center [297, 185] width 34 height 11
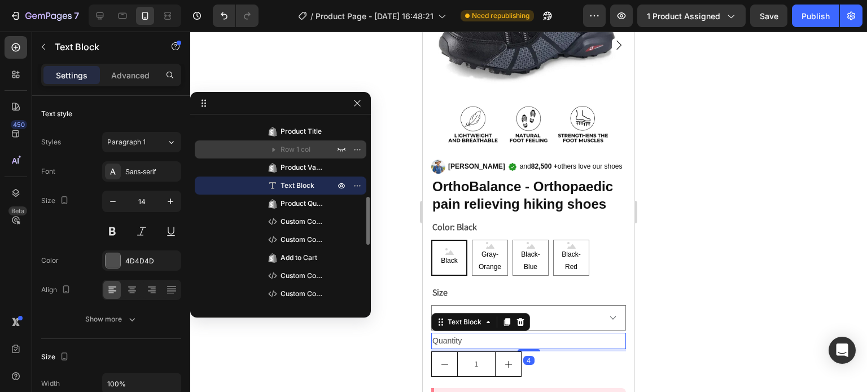
click at [282, 144] on span "Row 1 col" at bounding box center [295, 149] width 30 height 11
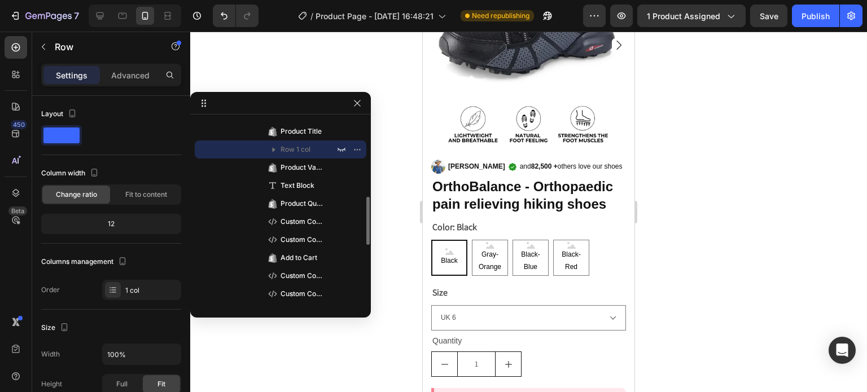
click at [269, 146] on icon "button" at bounding box center [273, 149] width 11 height 11
click at [276, 146] on icon "button" at bounding box center [273, 149] width 11 height 11
click at [269, 151] on icon "button" at bounding box center [273, 149] width 11 height 11
click at [274, 151] on icon "button" at bounding box center [273, 150] width 3 height 5
click at [342, 151] on icon "button" at bounding box center [341, 150] width 8 height 4
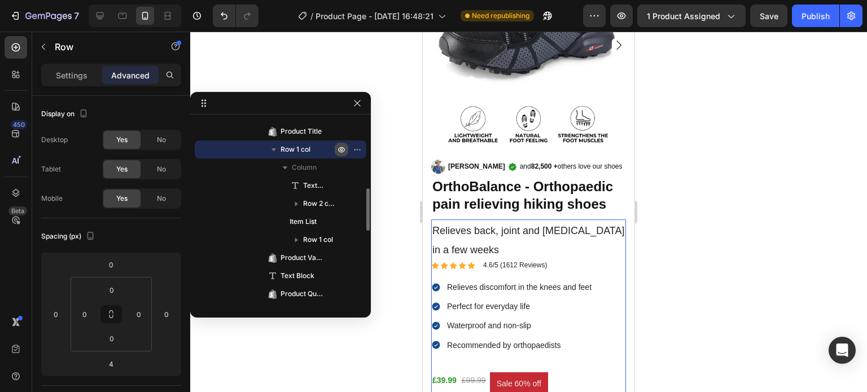
click at [342, 151] on icon "button" at bounding box center [341, 149] width 9 height 9
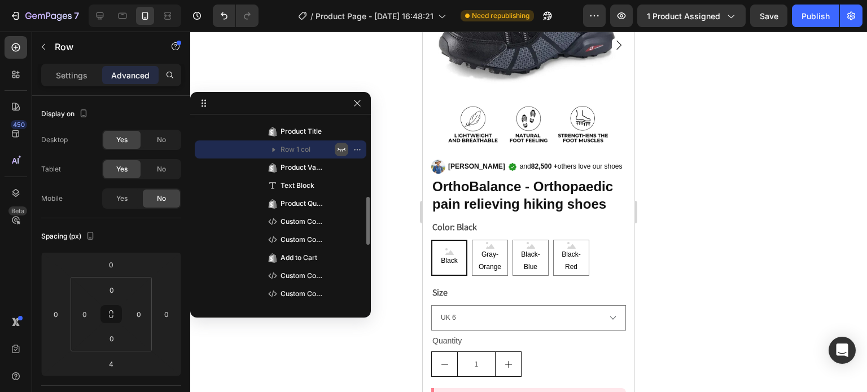
click at [342, 151] on icon "button" at bounding box center [341, 150] width 8 height 4
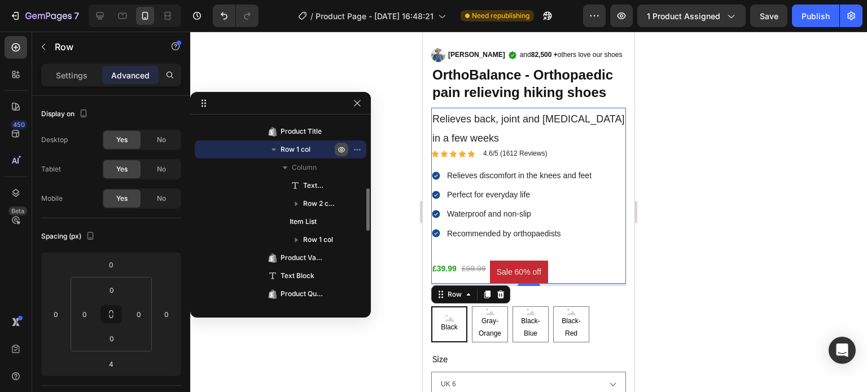
scroll to position [228, 0]
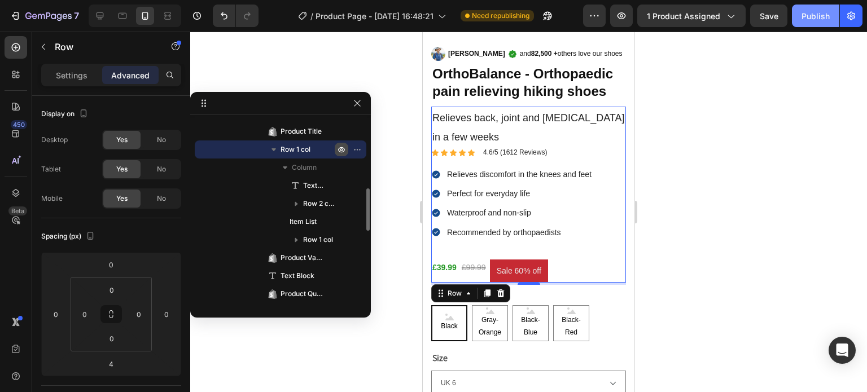
click at [821, 17] on div "Publish" at bounding box center [815, 16] width 28 height 12
click at [357, 100] on icon "button" at bounding box center [357, 103] width 9 height 9
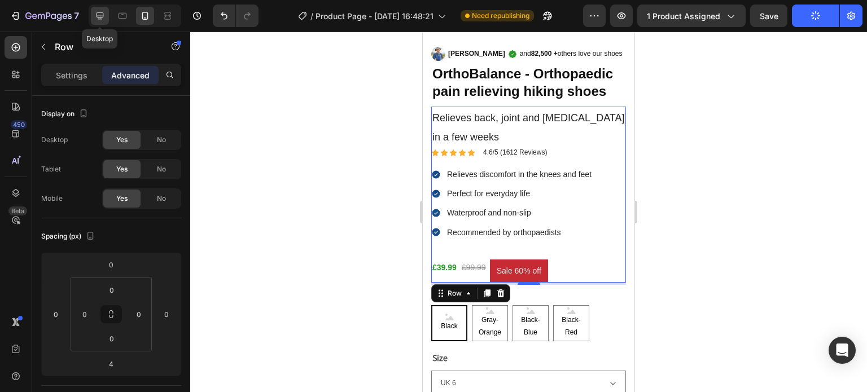
click at [99, 19] on icon at bounding box center [99, 15] width 11 height 11
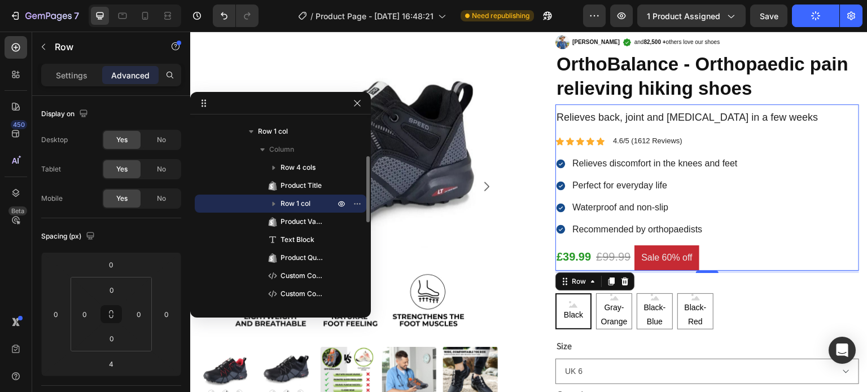
scroll to position [41, 0]
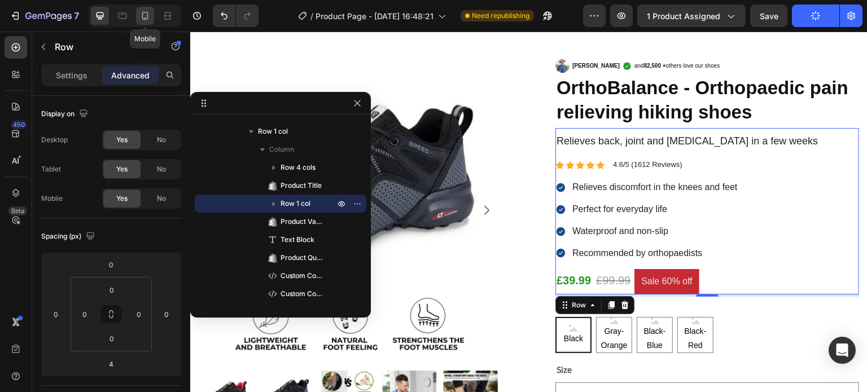
click at [143, 11] on icon at bounding box center [144, 15] width 11 height 11
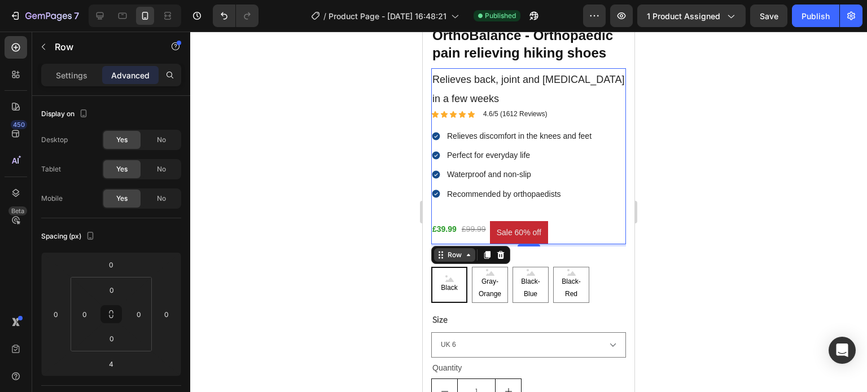
scroll to position [237, 0]
